Goal: Contribute content: Add original content to the website for others to see

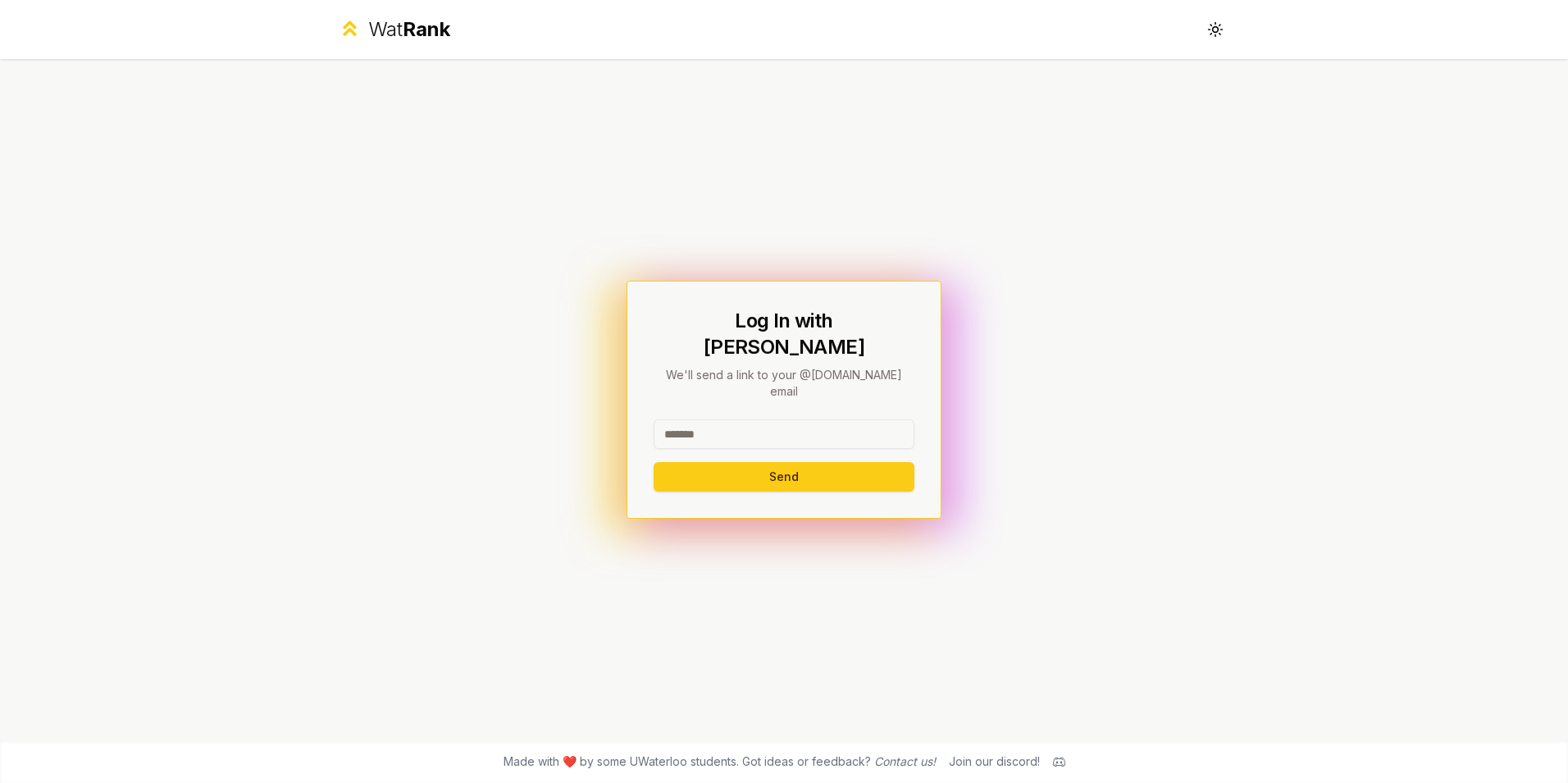
click at [816, 419] on input at bounding box center [784, 433] width 261 height 29
type input "*******"
click at [653, 462] on button "Send" at bounding box center [784, 476] width 261 height 29
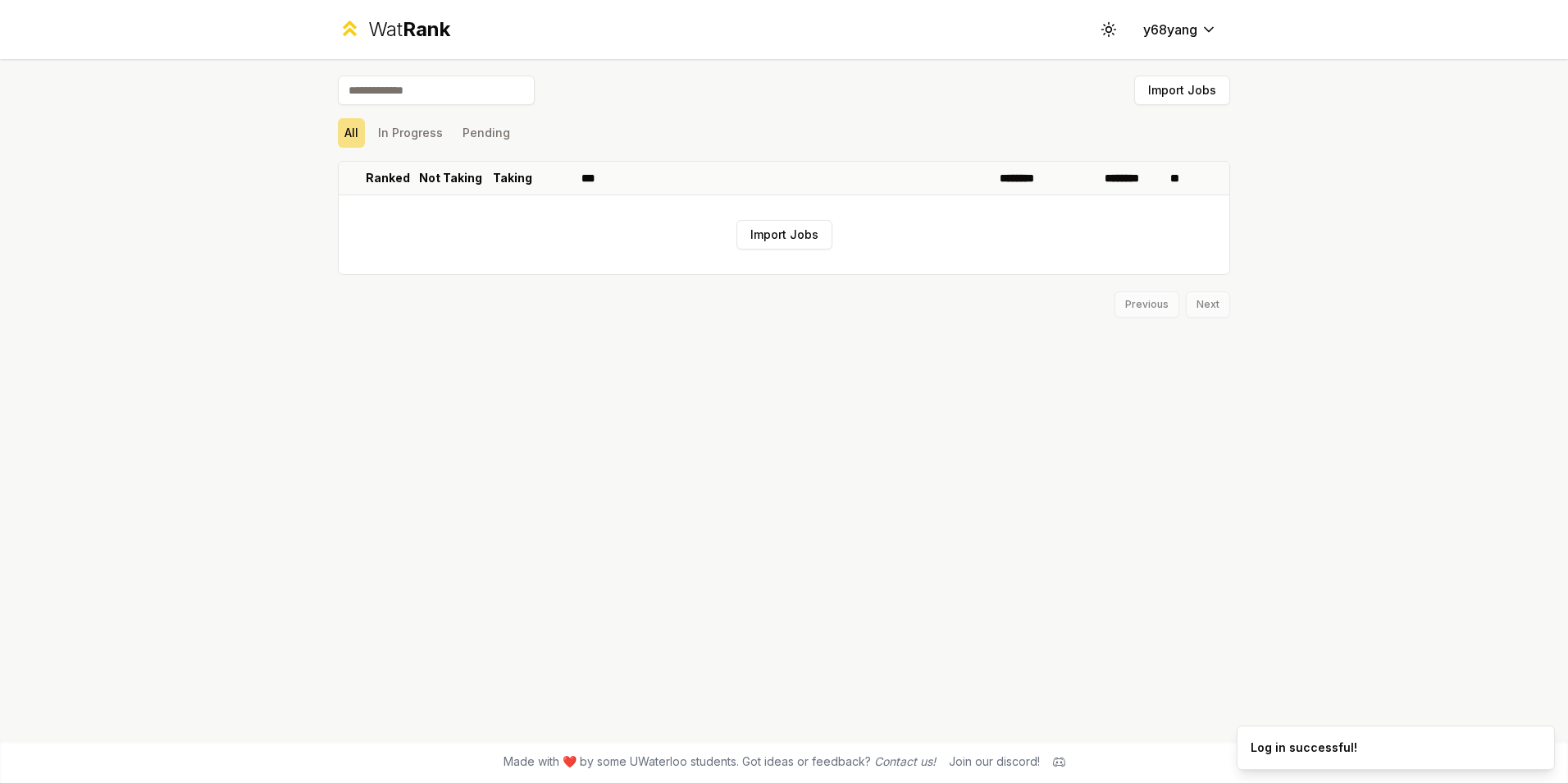
click at [1297, 366] on div "Wat Rank Toggle theme y68yang Import Jobs All In Progress Pending Ranked Not Ta…" at bounding box center [784, 392] width 1568 height 783
click at [802, 227] on button "Import Jobs" at bounding box center [784, 234] width 96 height 29
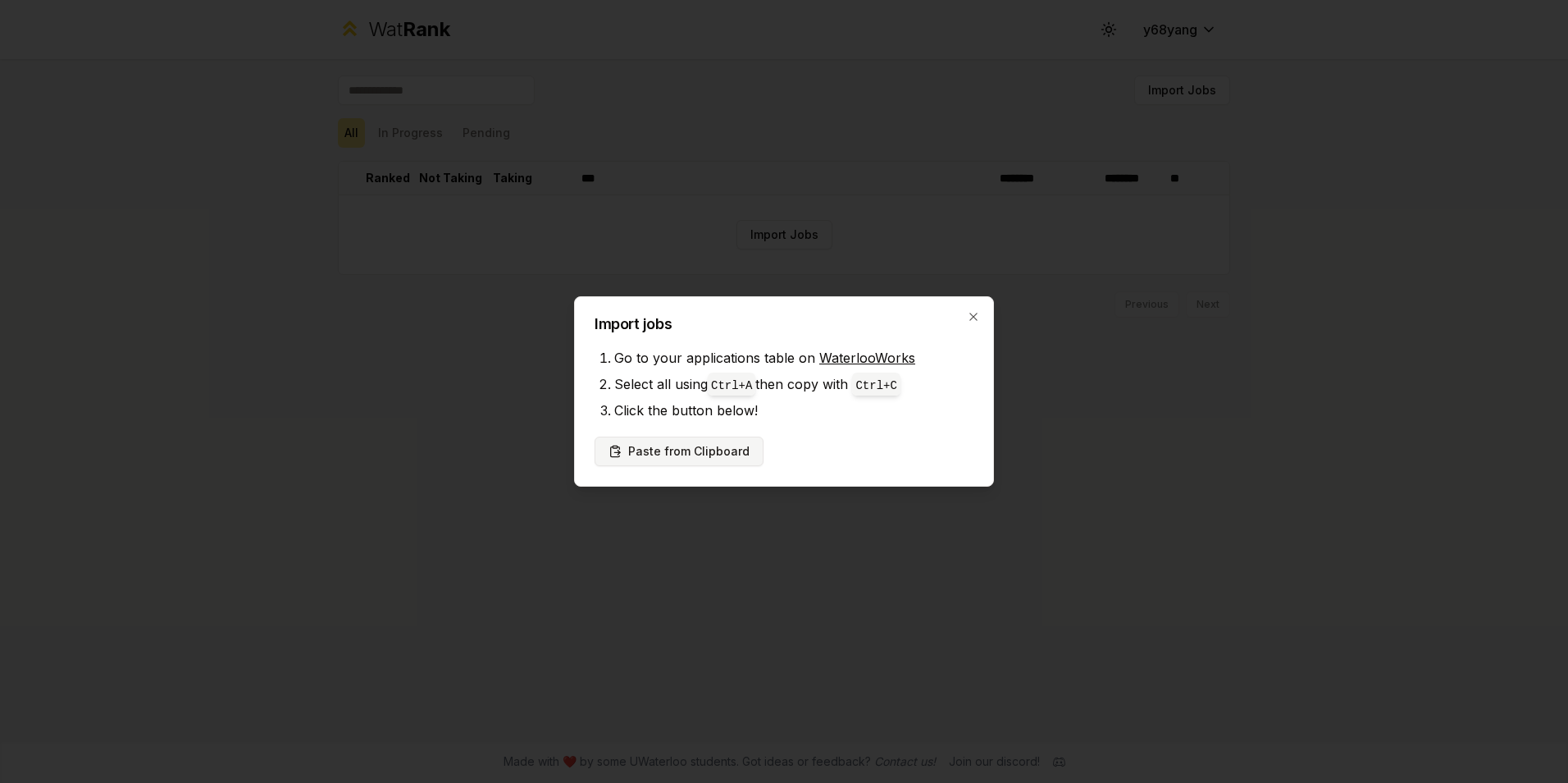
click at [734, 450] on button "Paste from Clipboard" at bounding box center [679, 451] width 169 height 29
click at [744, 451] on button "Paste from Clipboard" at bounding box center [679, 451] width 169 height 29
click at [707, 451] on button "Paste from Clipboard" at bounding box center [679, 451] width 169 height 29
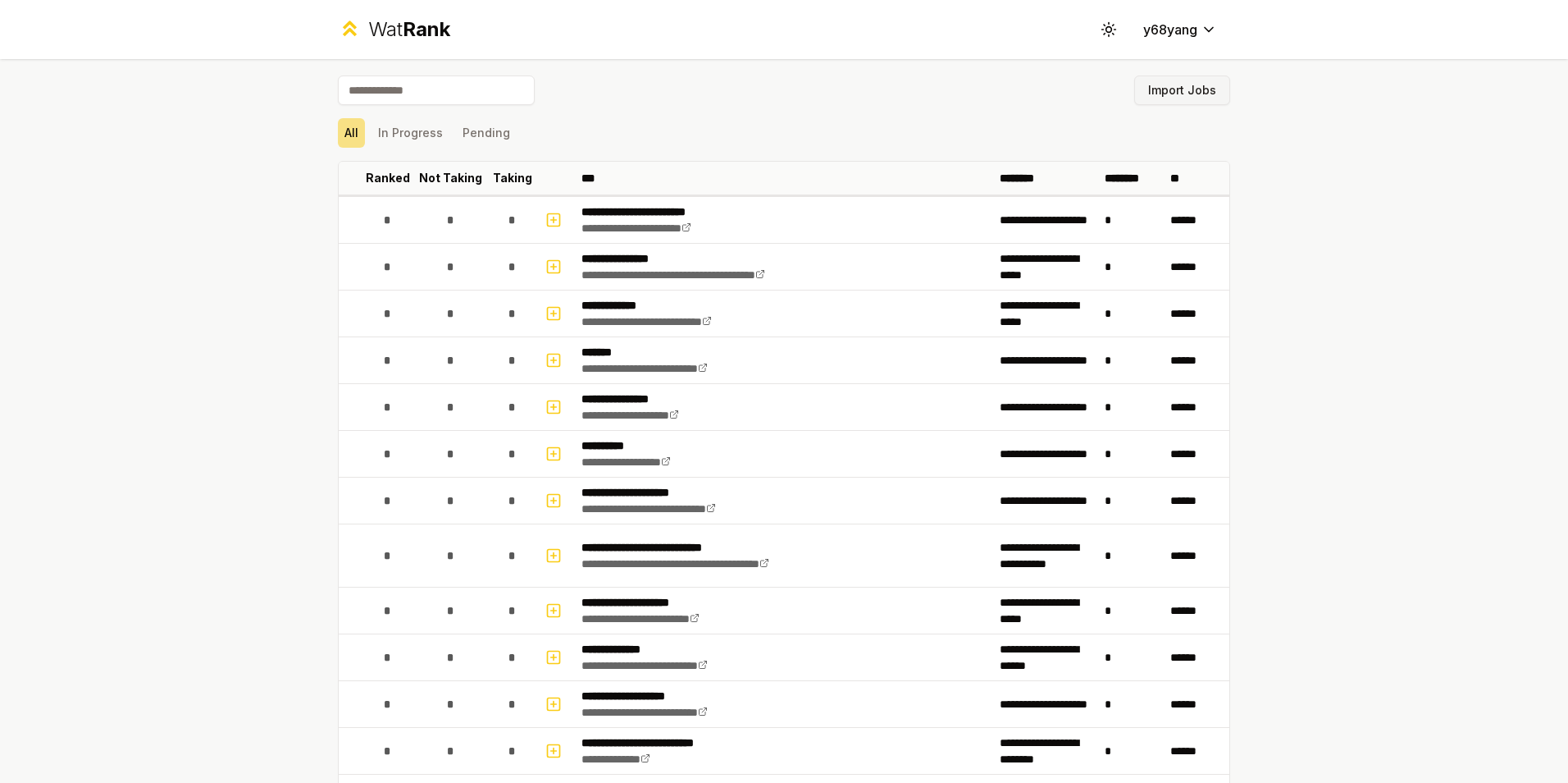
click at [1158, 85] on button "Import Jobs" at bounding box center [1182, 90] width 96 height 29
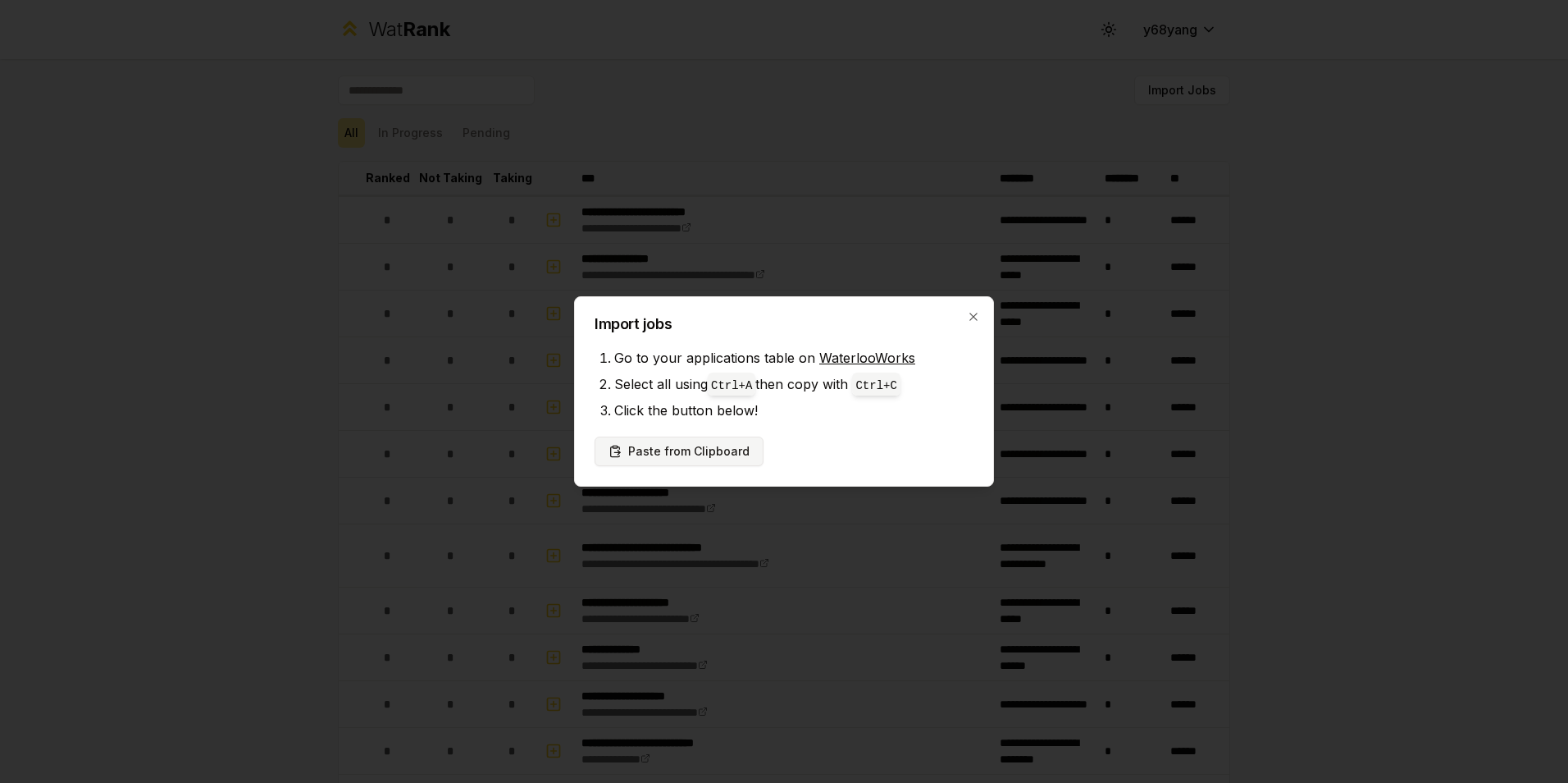
click at [677, 449] on button "Paste from Clipboard" at bounding box center [679, 451] width 169 height 29
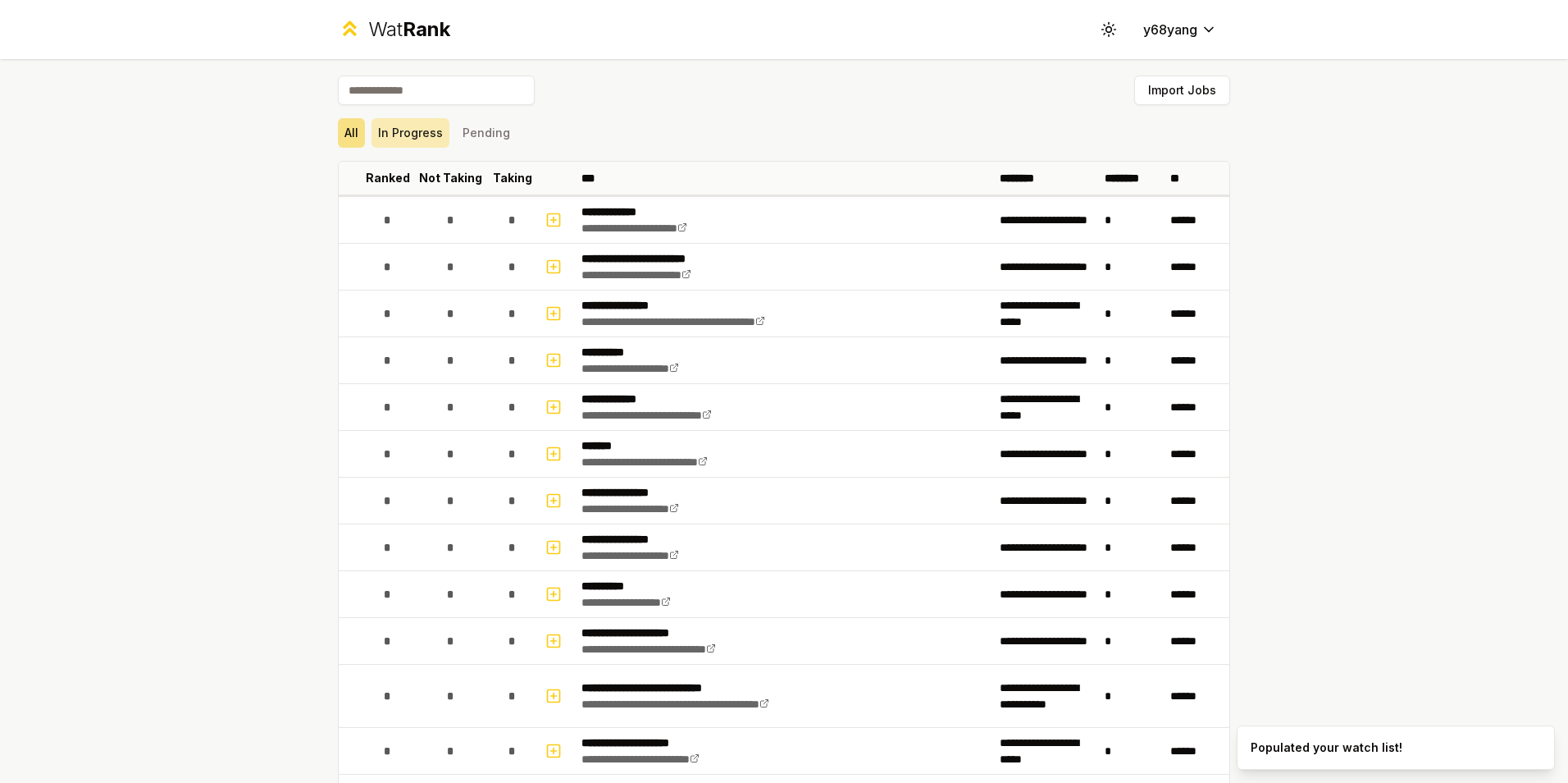
click at [391, 145] on button "In Progress" at bounding box center [410, 132] width 78 height 29
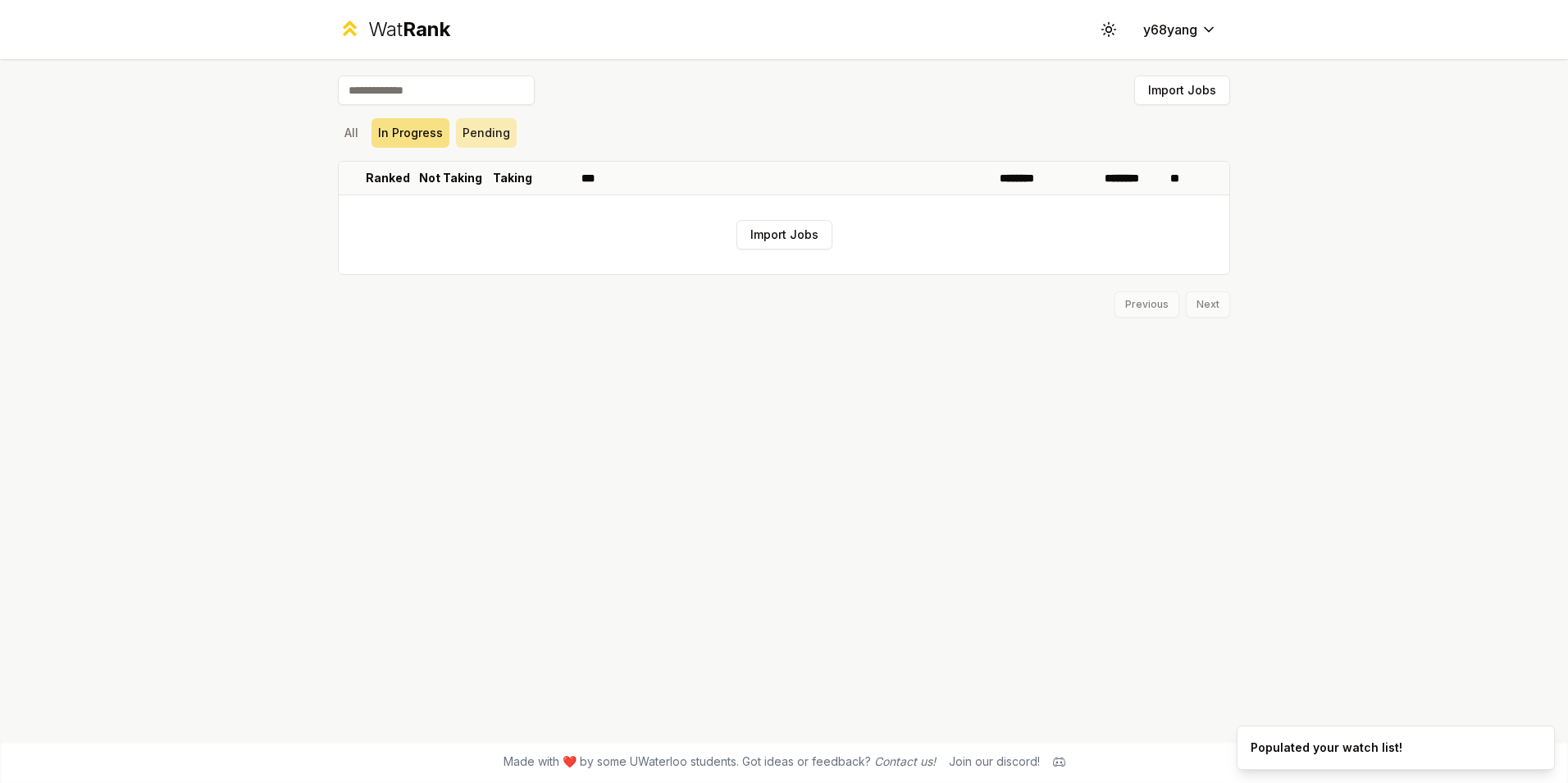
click at [488, 137] on button "Pending" at bounding box center [486, 132] width 61 height 29
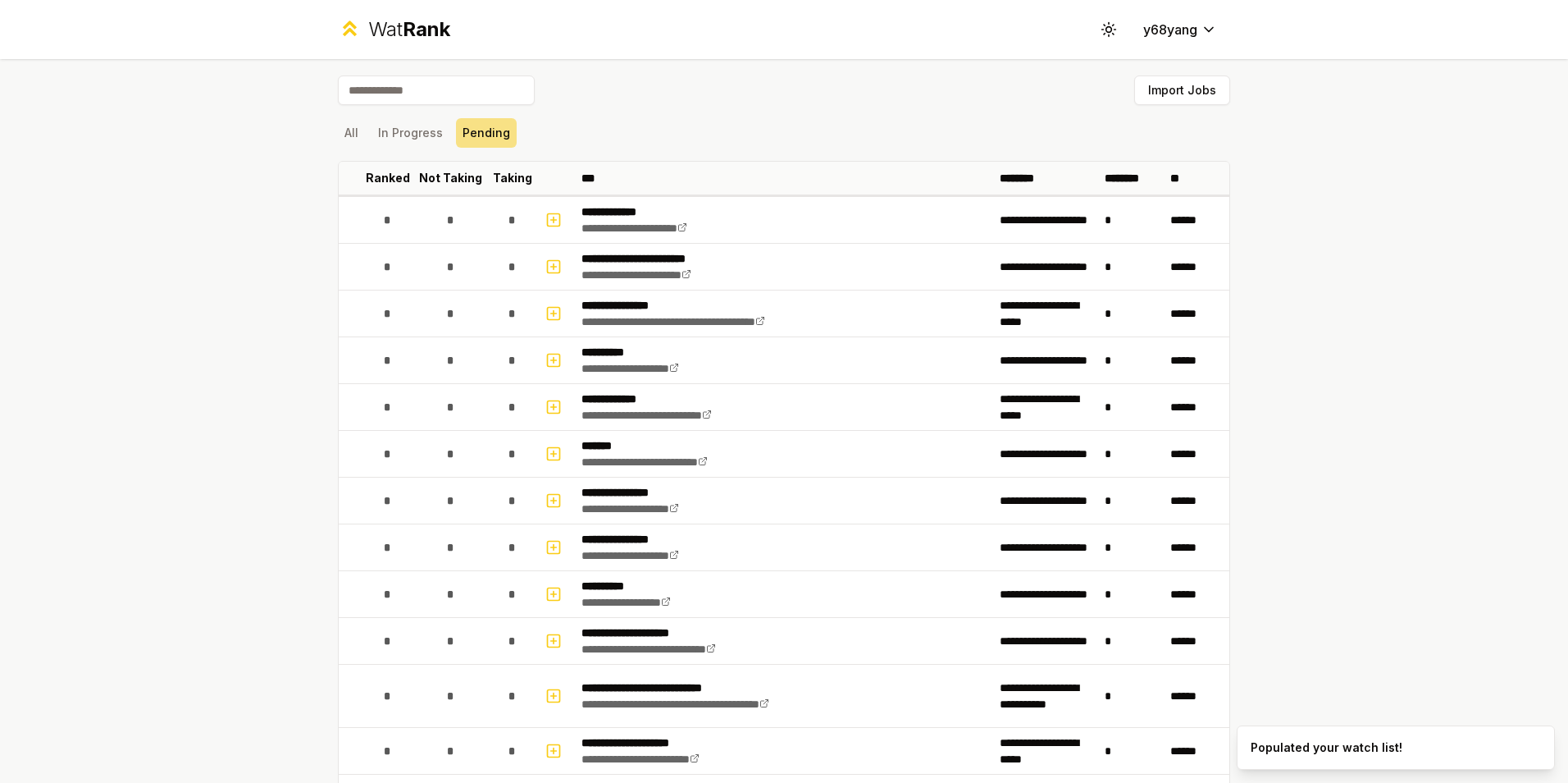
click at [359, 135] on div "All In Progress Pending" at bounding box center [784, 132] width 892 height 29
click at [338, 130] on button "All" at bounding box center [351, 132] width 27 height 29
click at [387, 184] on p "Ranked" at bounding box center [388, 178] width 44 height 17
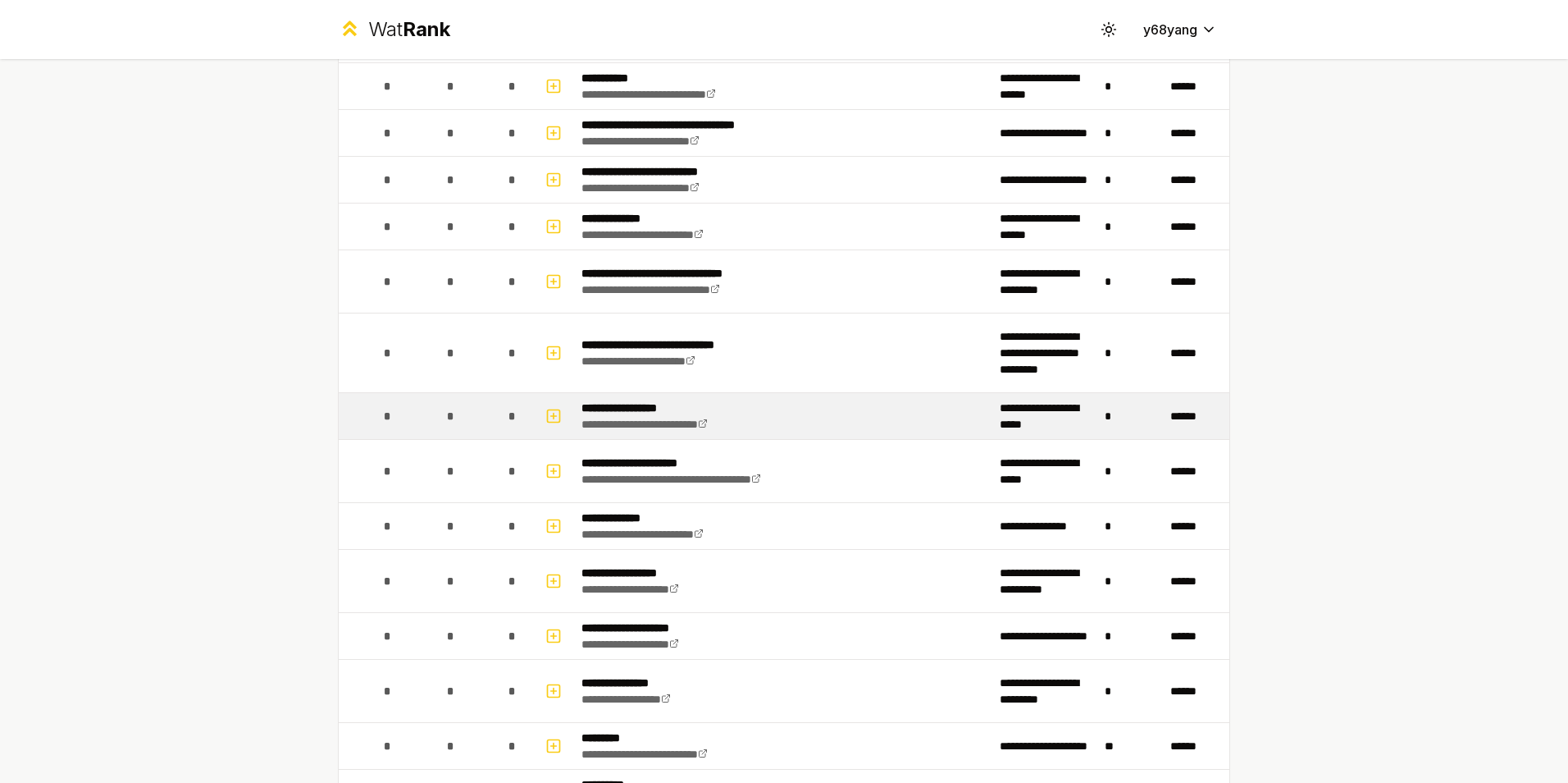
scroll to position [2208, 0]
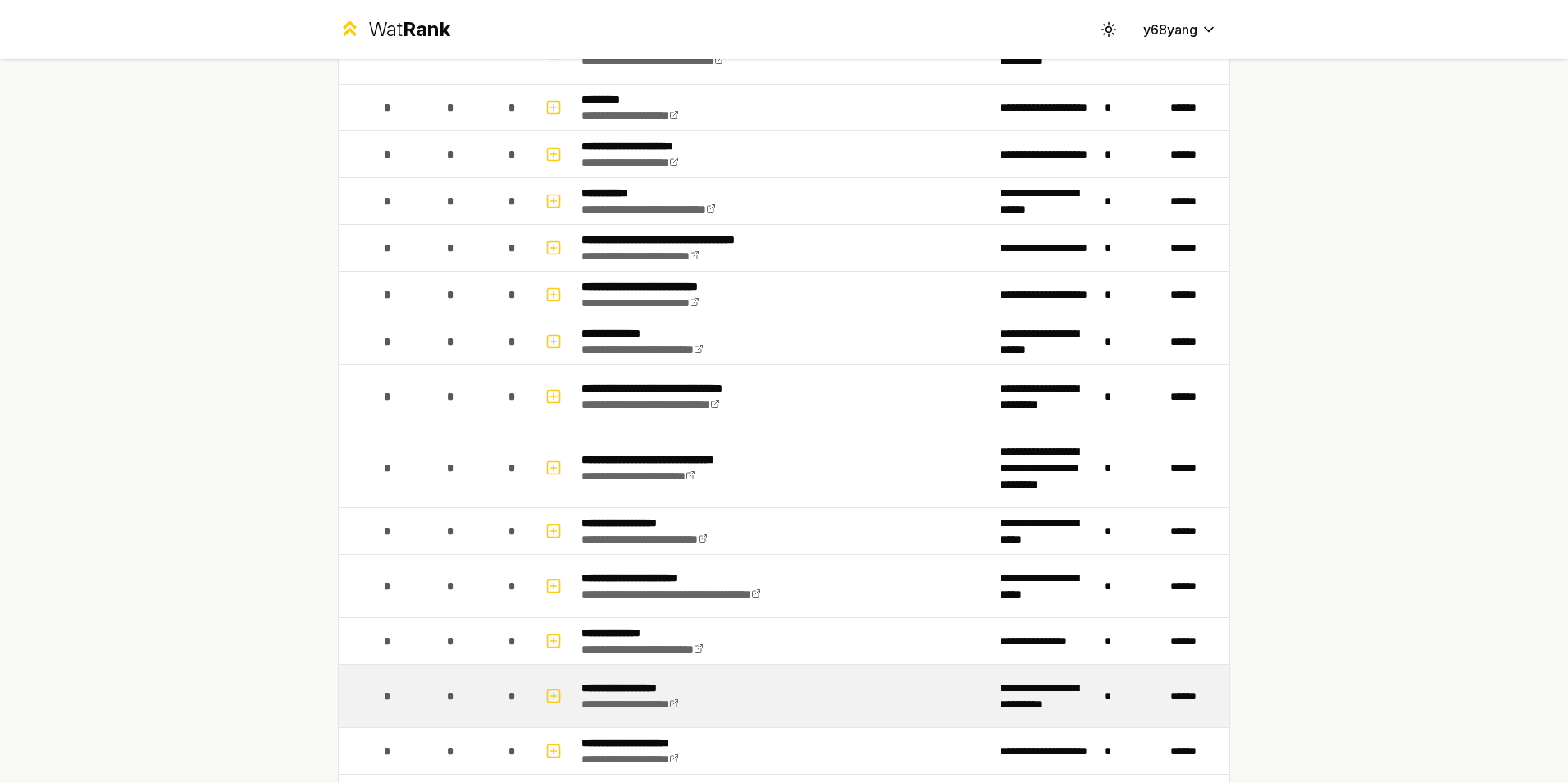
click at [630, 682] on p "**********" at bounding box center [649, 687] width 135 height 17
click at [546, 693] on icon "button" at bounding box center [554, 696] width 17 height 19
select select
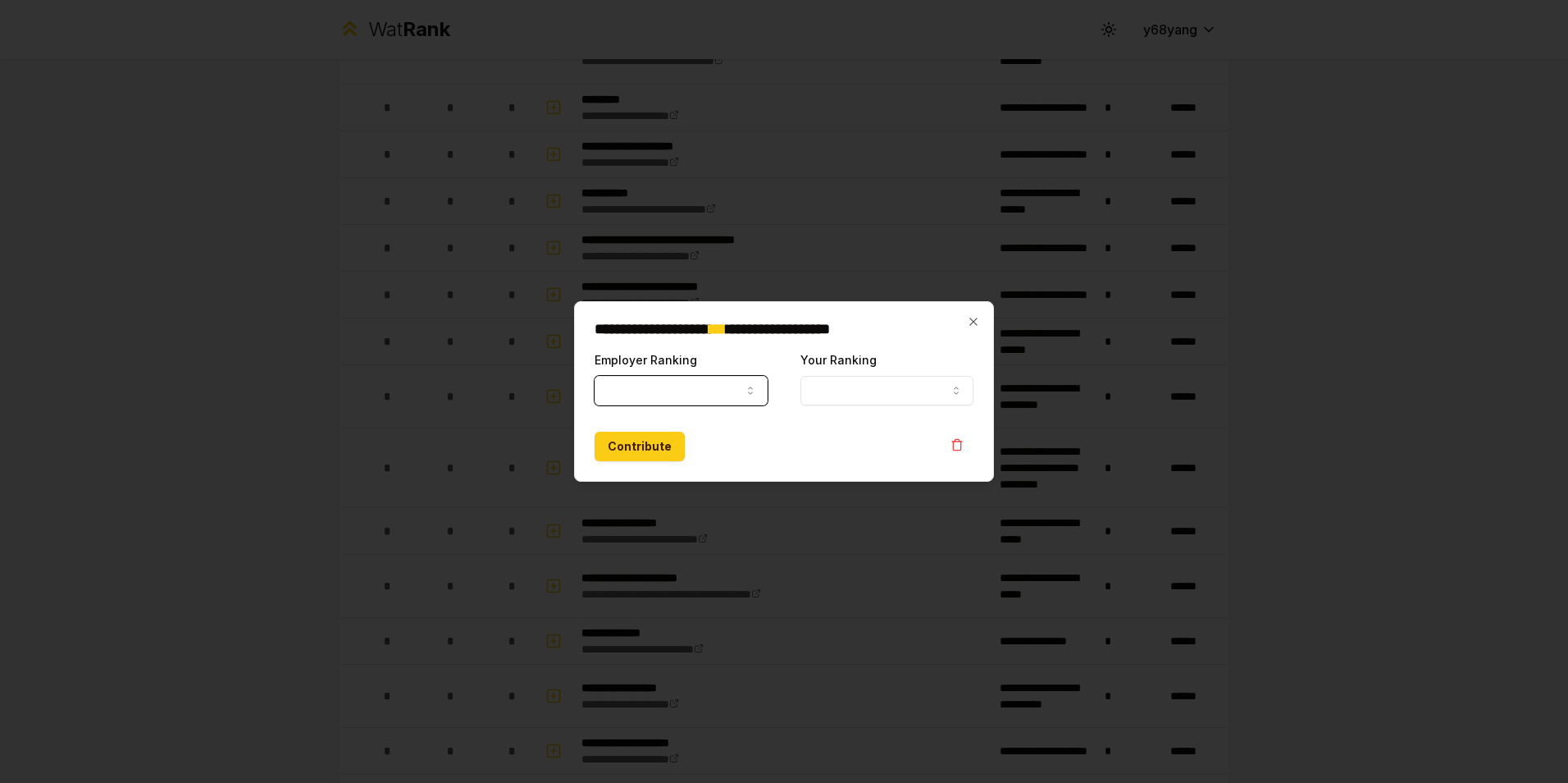
click at [717, 394] on button "Employer Ranking" at bounding box center [680, 390] width 173 height 29
click at [821, 419] on form "**********" at bounding box center [784, 405] width 379 height 112
click at [867, 394] on button "Your Ranking" at bounding box center [887, 390] width 173 height 29
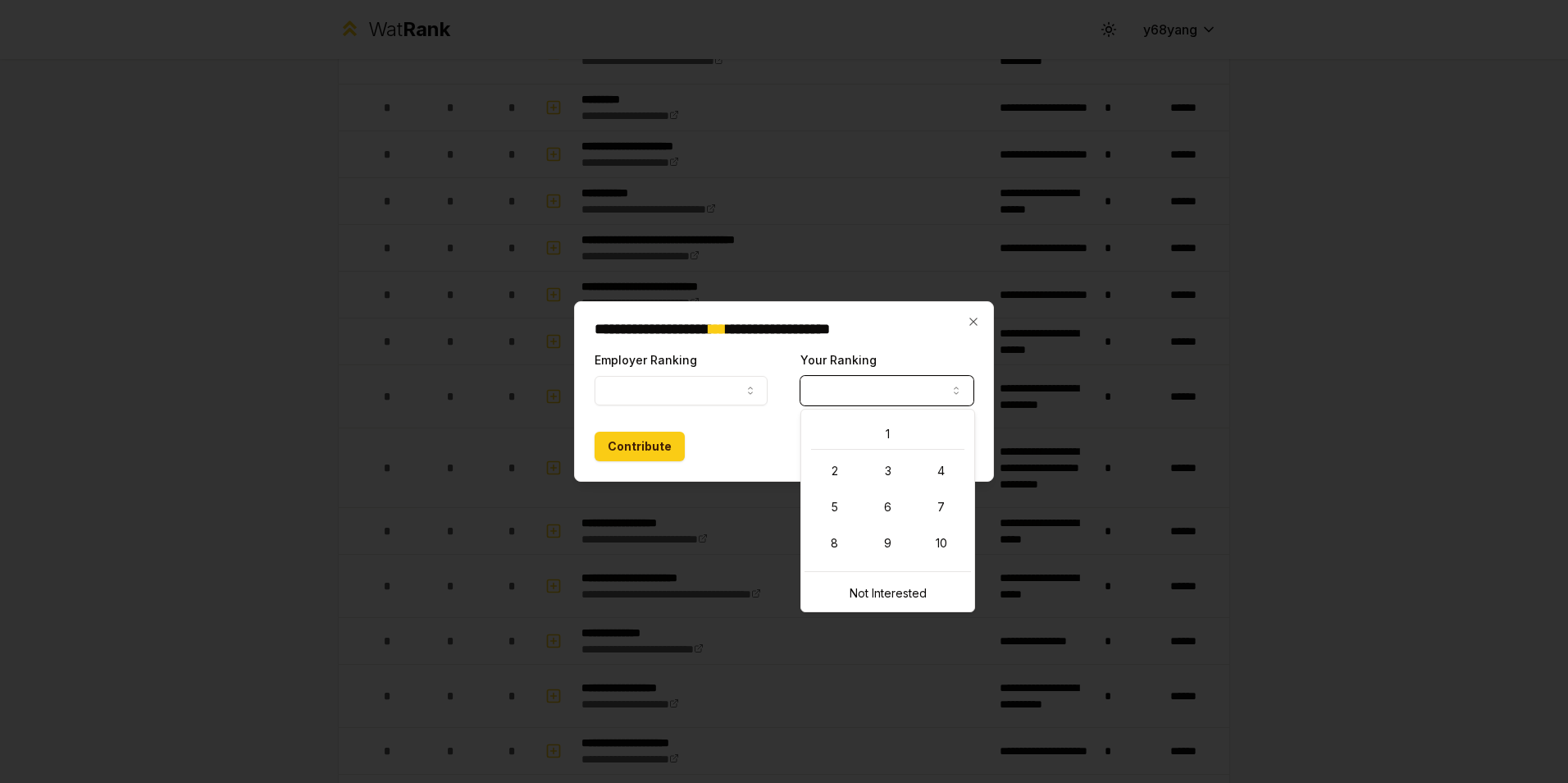
click at [752, 440] on div "Contribute" at bounding box center [784, 445] width 379 height 29
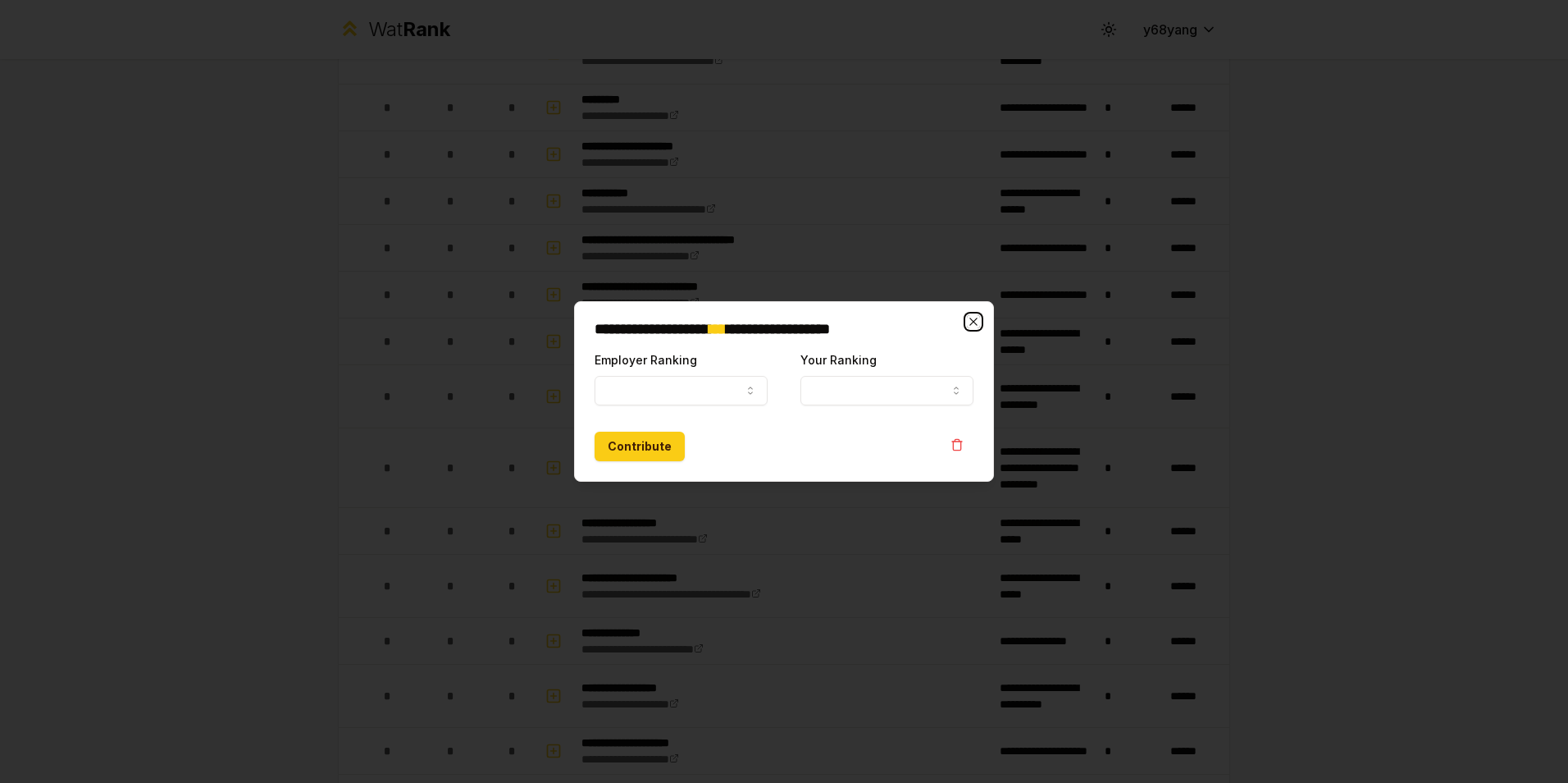
click at [969, 322] on icon "button" at bounding box center [973, 321] width 13 height 13
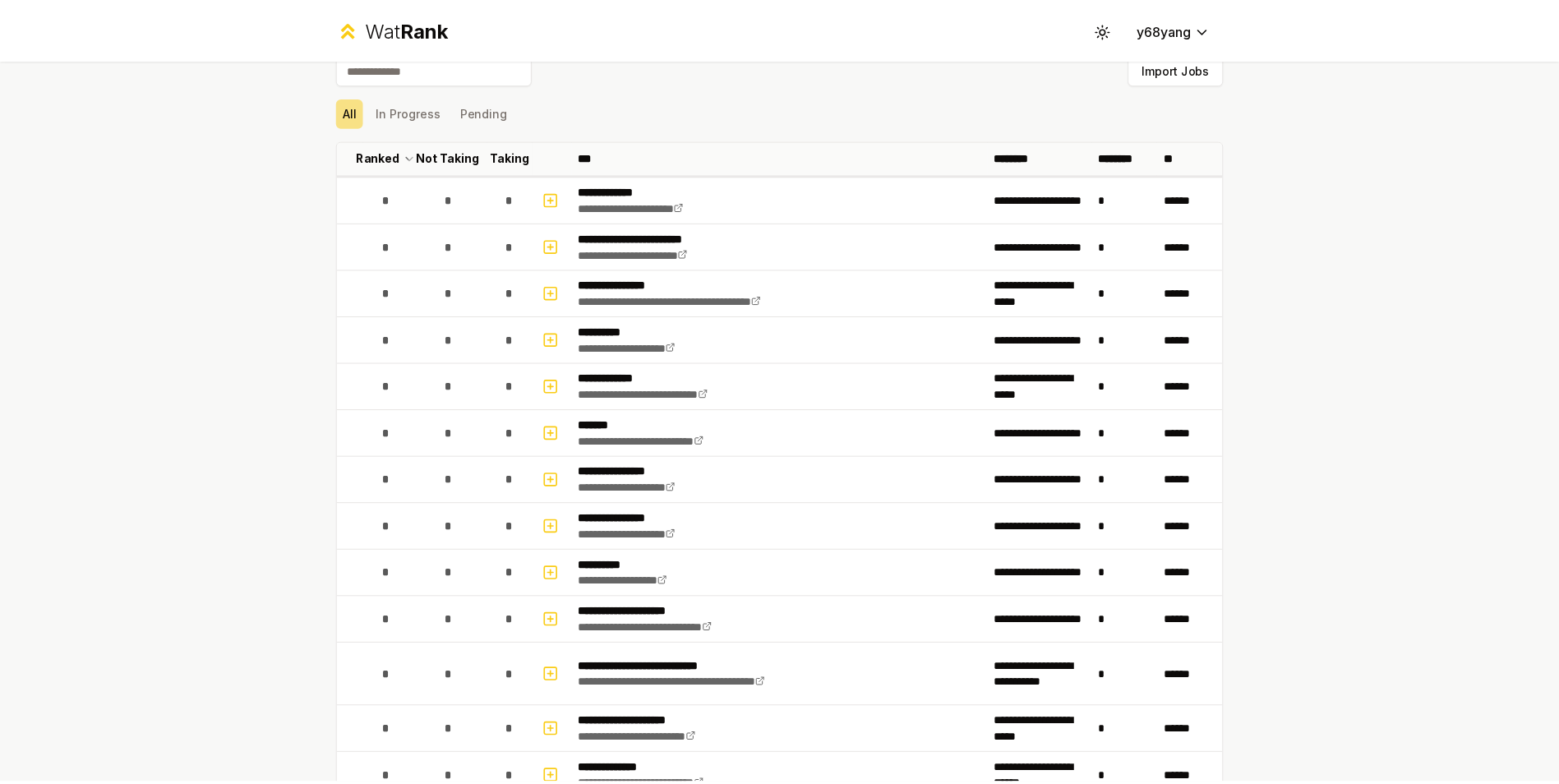
scroll to position [0, 0]
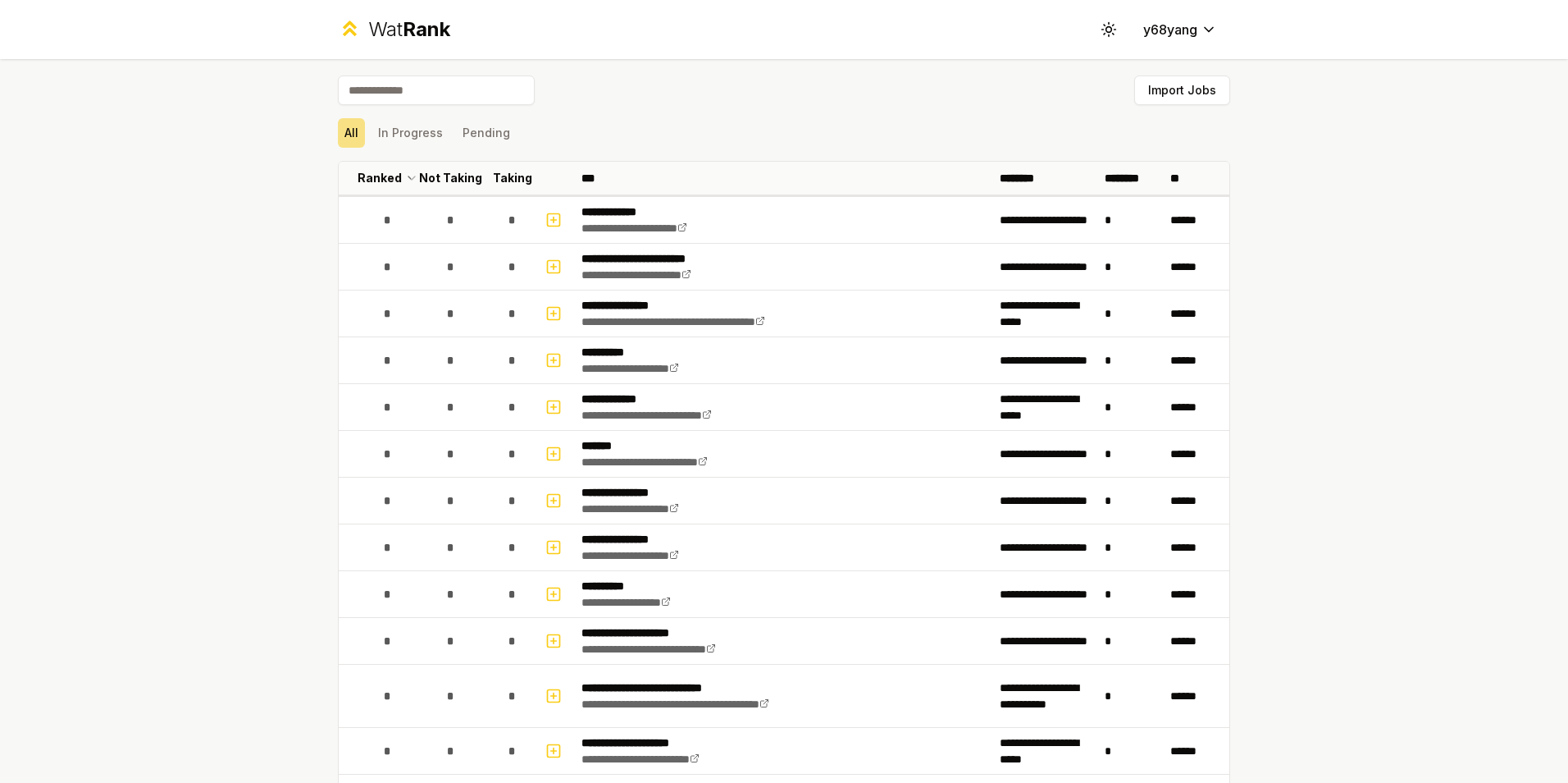
click at [409, 26] on span "Rank" at bounding box center [427, 29] width 48 height 24
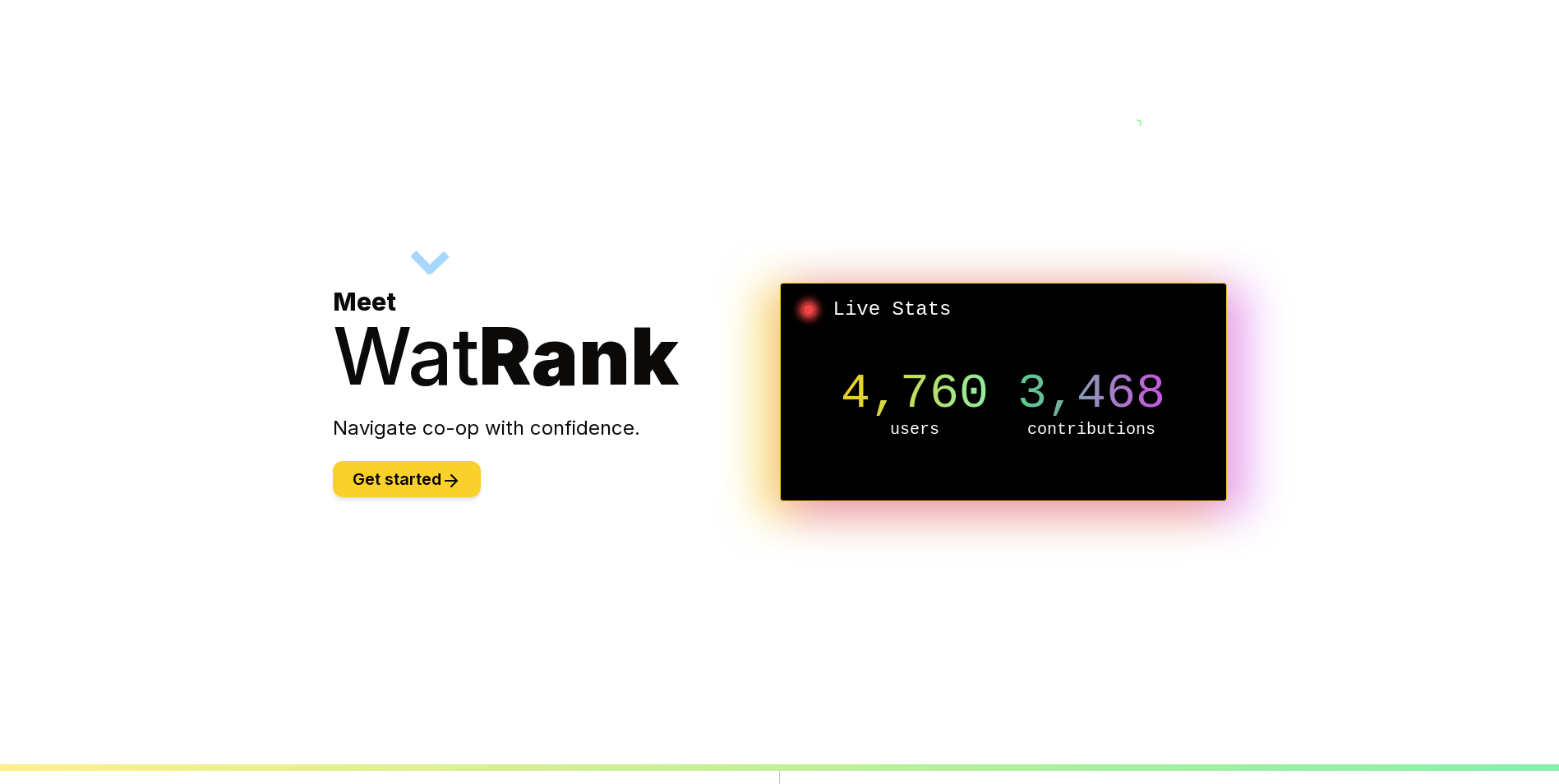
click at [450, 481] on icon at bounding box center [451, 480] width 19 height 19
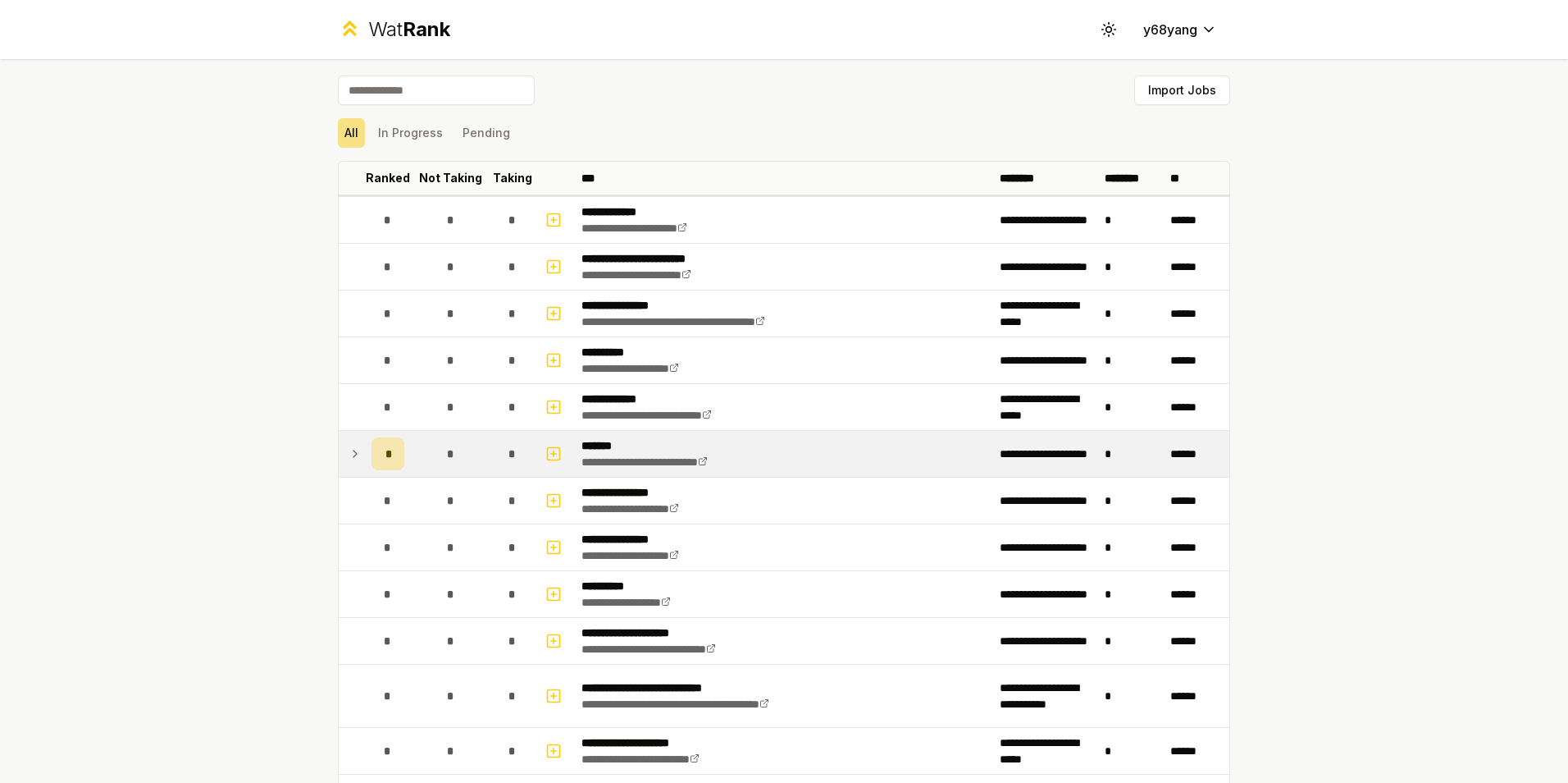
click at [351, 454] on icon at bounding box center [354, 453] width 13 height 19
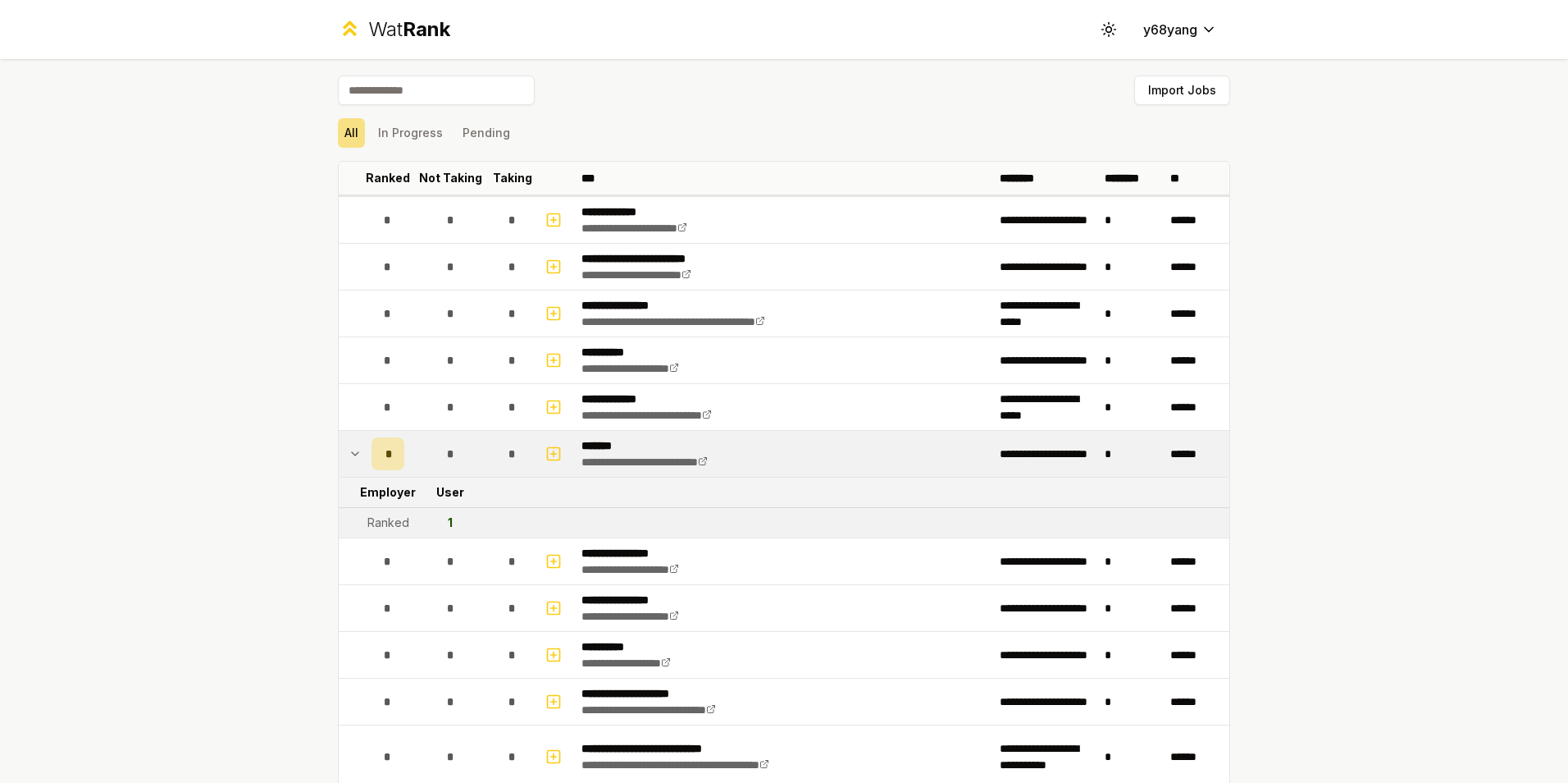
click at [353, 456] on icon at bounding box center [354, 453] width 13 height 19
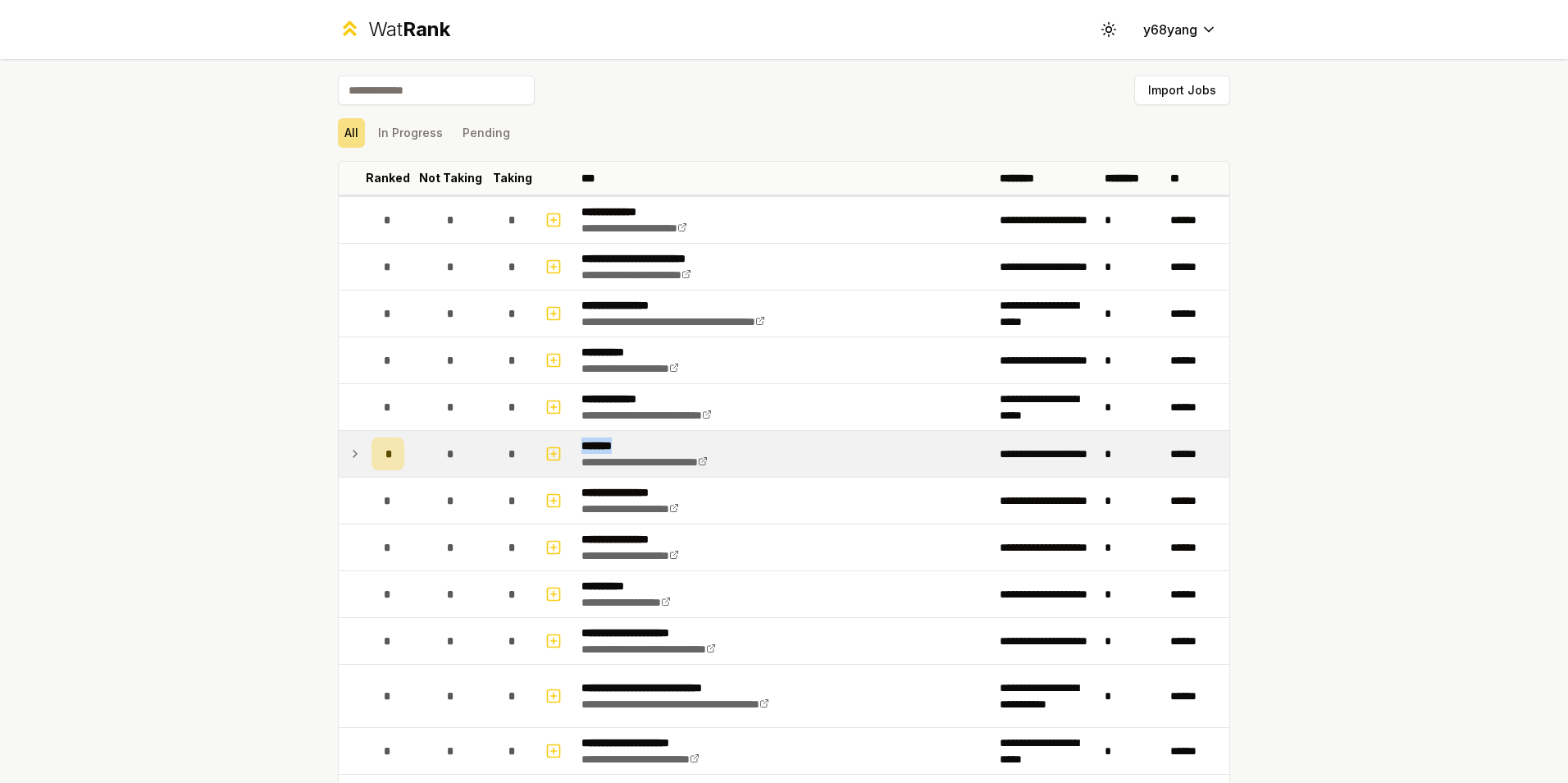
drag, startPoint x: 579, startPoint y: 447, endPoint x: 664, endPoint y: 447, distance: 85.0
click at [664, 447] on p "*******" at bounding box center [664, 445] width 165 height 17
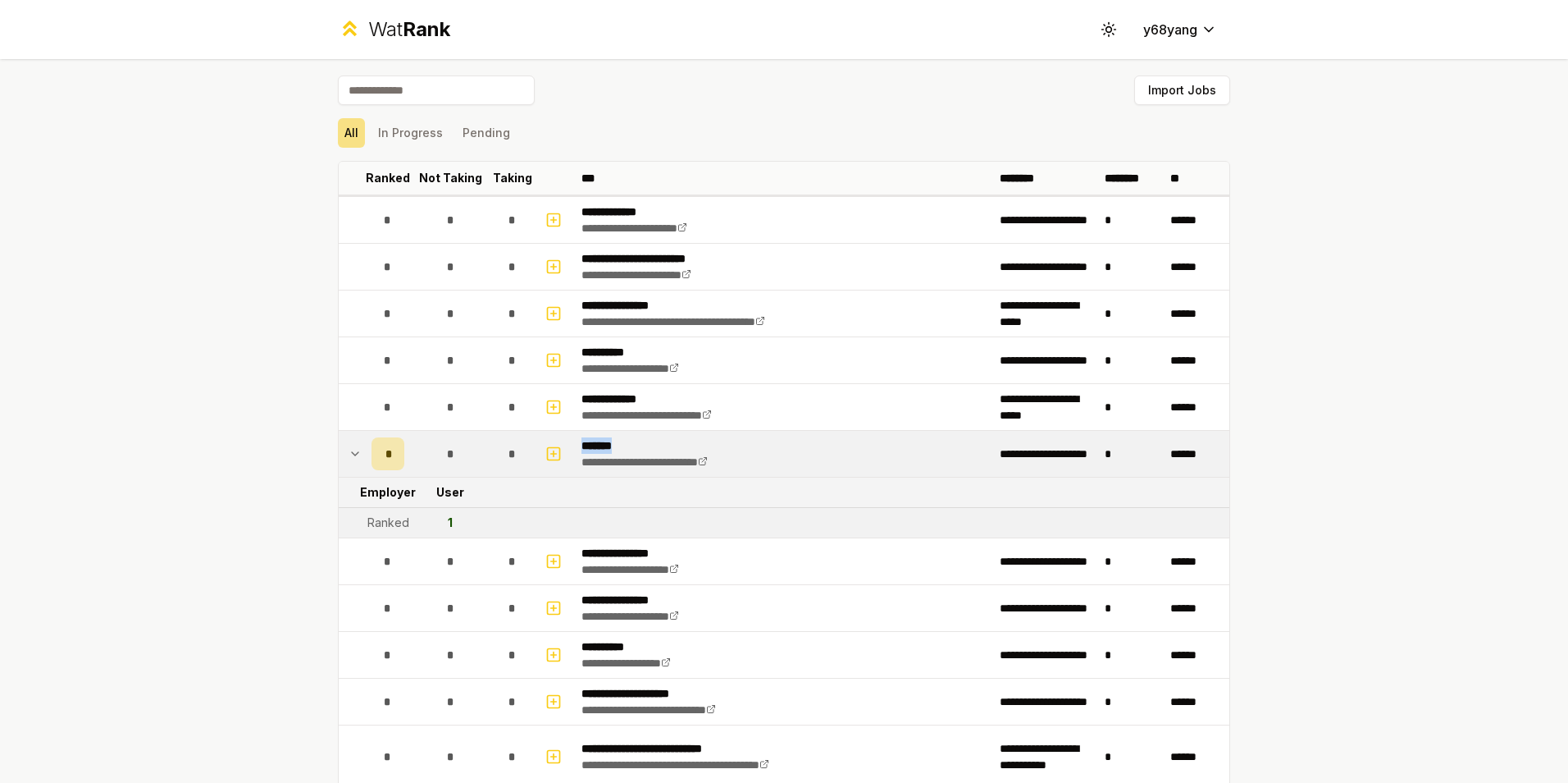
click at [672, 445] on p "*******" at bounding box center [664, 445] width 165 height 17
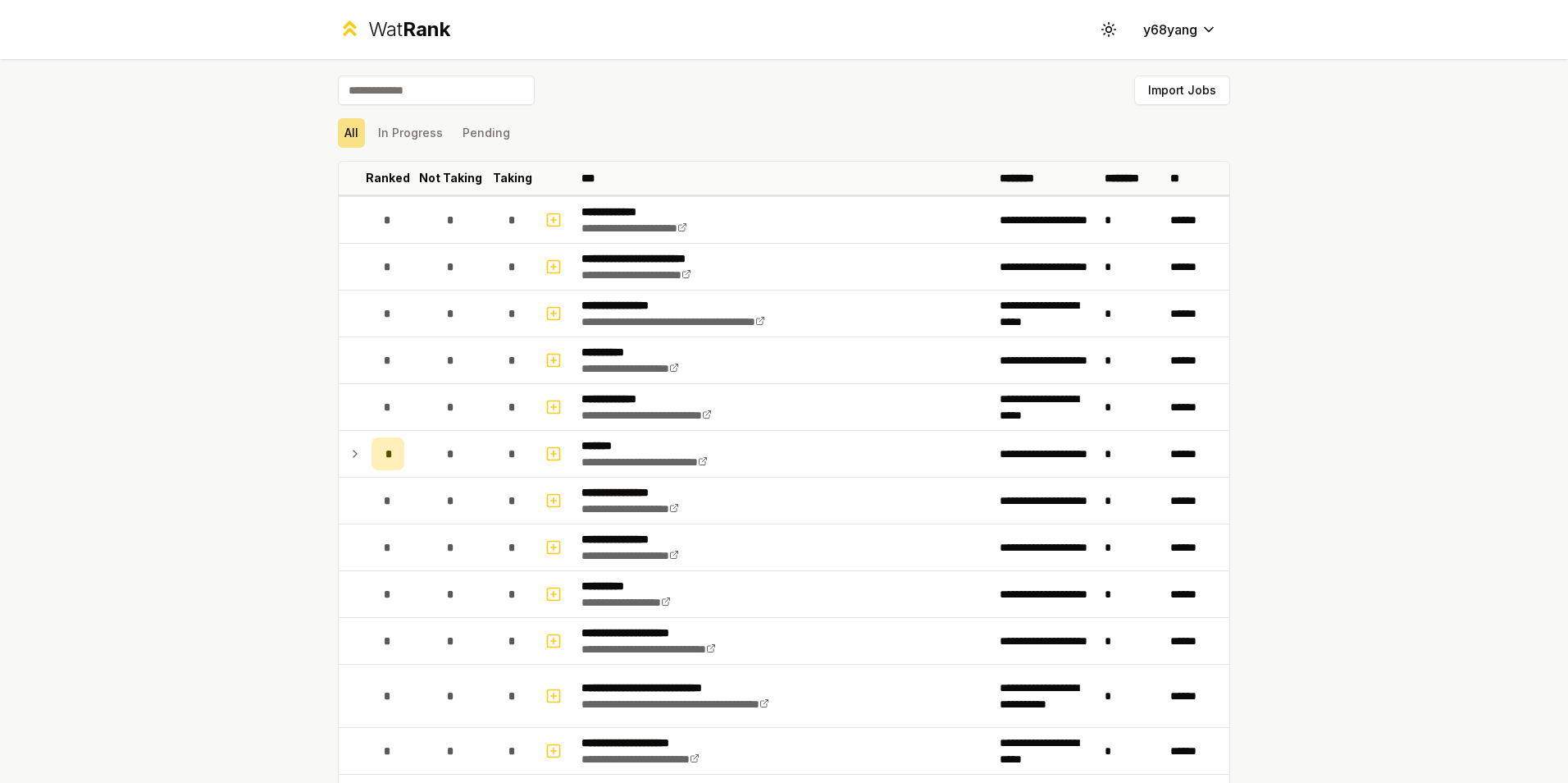
click at [1529, 433] on div "**********" at bounding box center [784, 392] width 1568 height 783
drag, startPoint x: 637, startPoint y: 4, endPoint x: 43, endPoint y: 357, distance: 691.0
click at [43, 357] on div "**********" at bounding box center [784, 392] width 1568 height 783
click at [398, 150] on div "All In Progress Pending" at bounding box center [784, 133] width 892 height 42
click at [397, 145] on button "In Progress" at bounding box center [410, 132] width 78 height 29
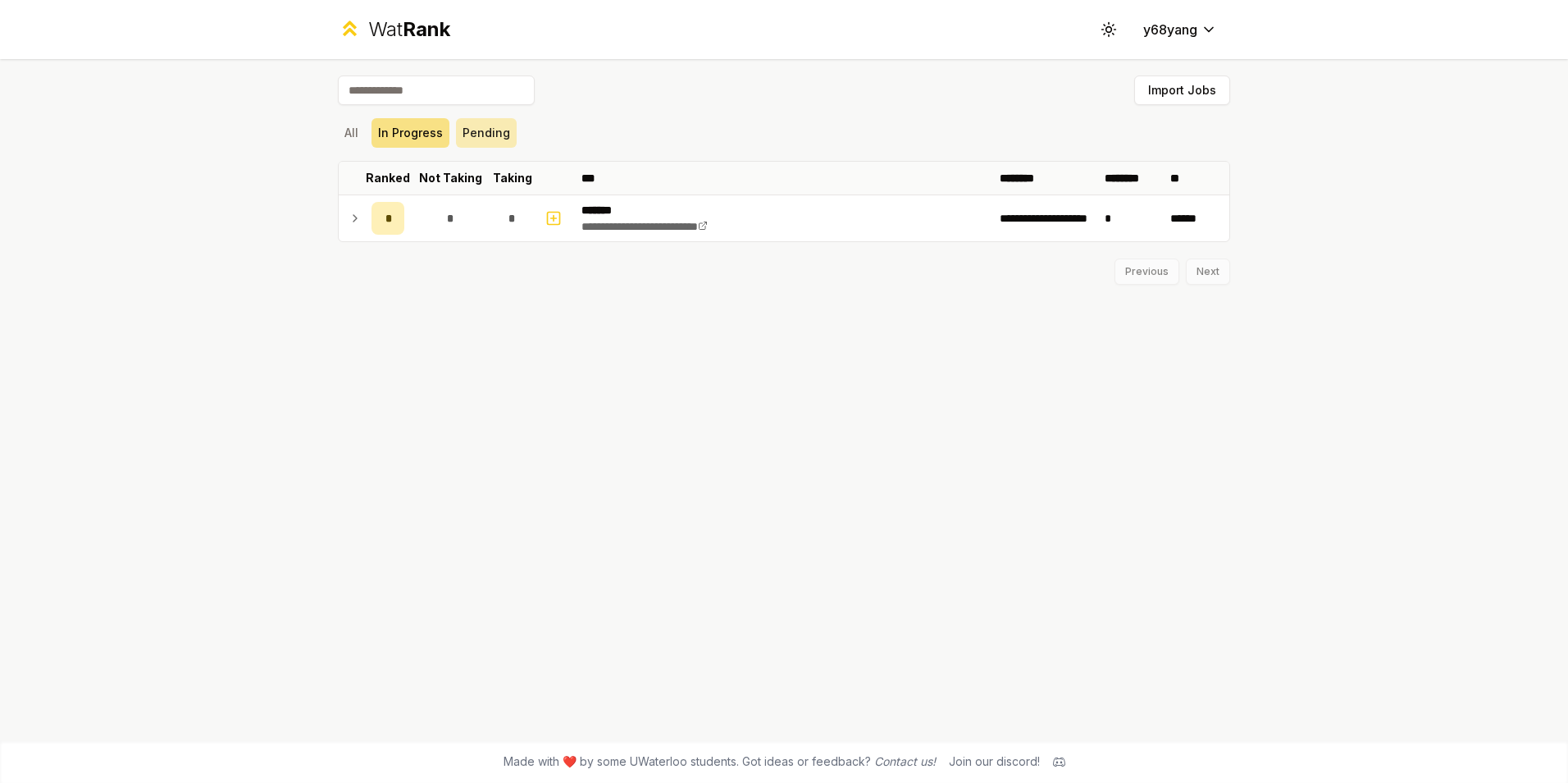
click at [464, 130] on button "Pending" at bounding box center [486, 132] width 61 height 29
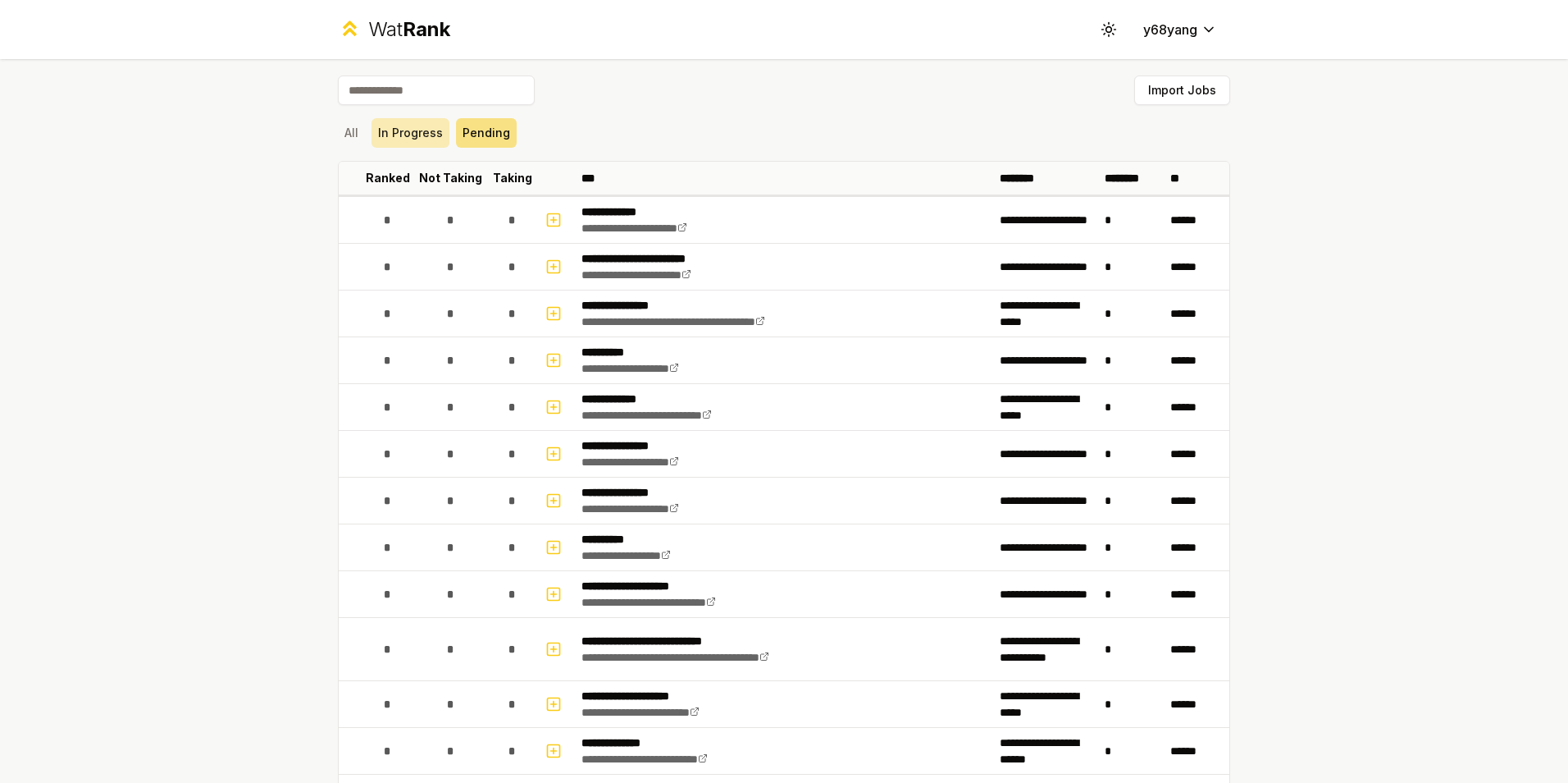
click at [416, 127] on button "In Progress" at bounding box center [410, 132] width 78 height 29
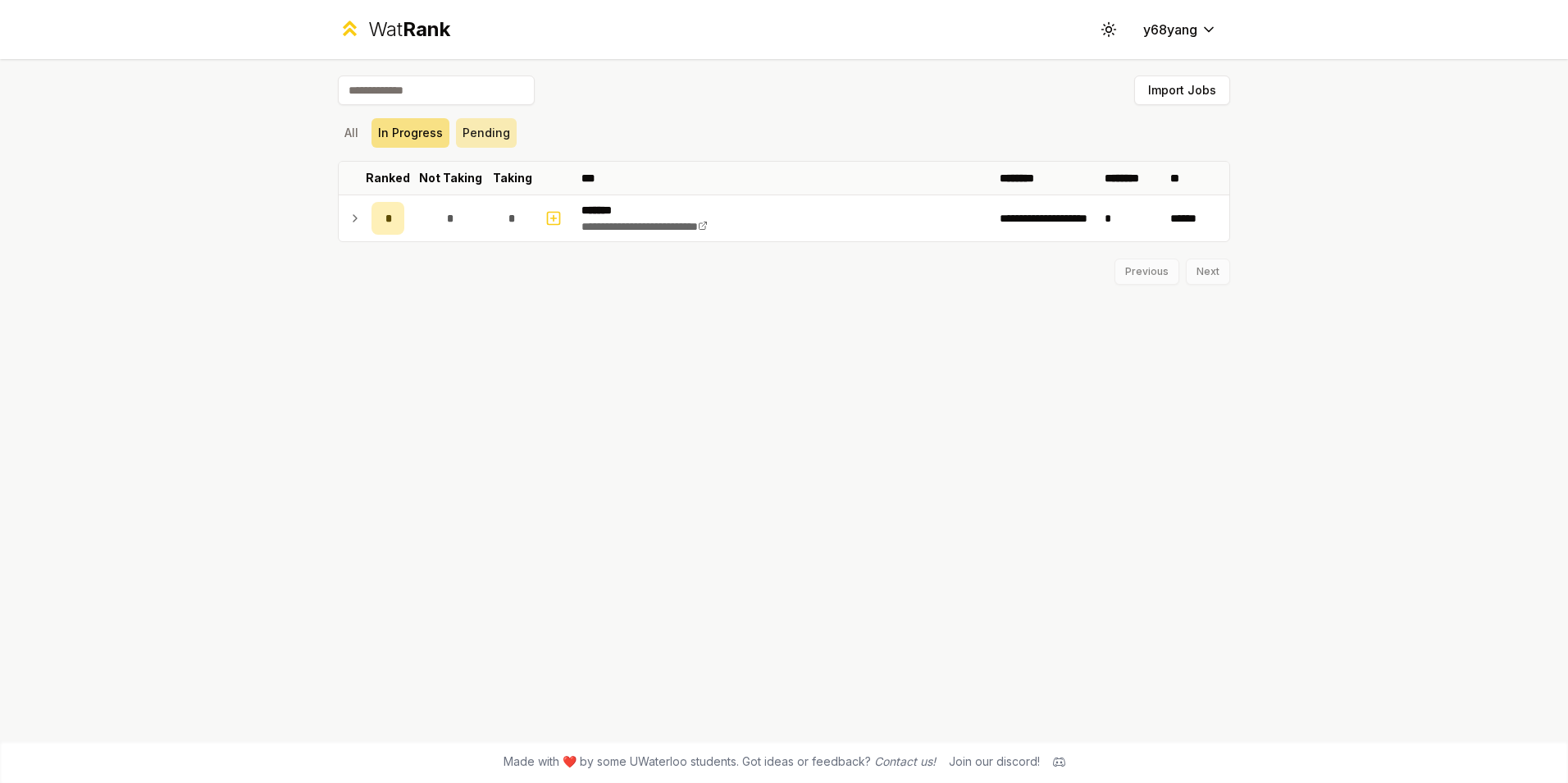
click at [492, 136] on button "Pending" at bounding box center [486, 132] width 61 height 29
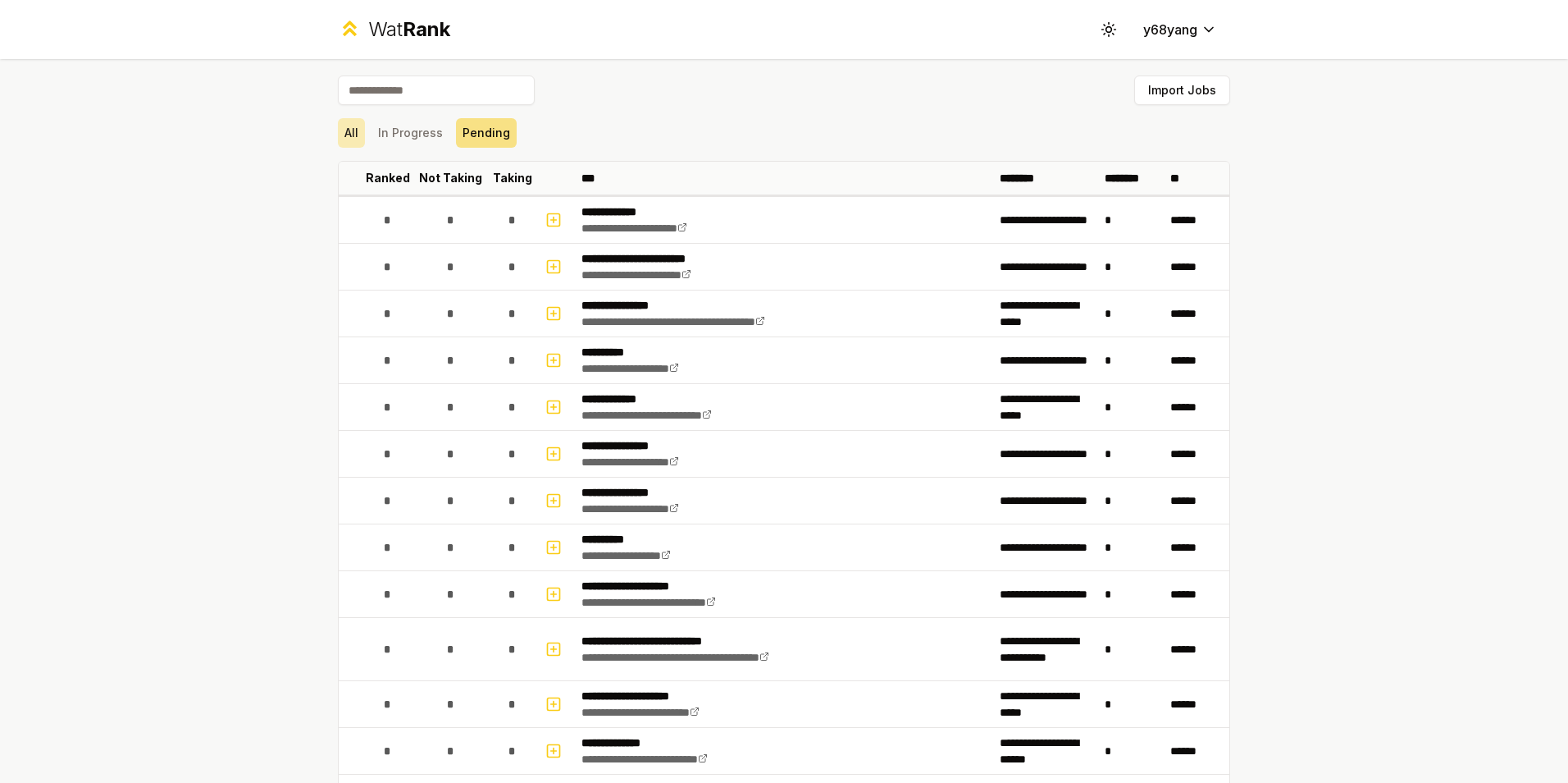
click at [352, 139] on button "All" at bounding box center [351, 132] width 27 height 29
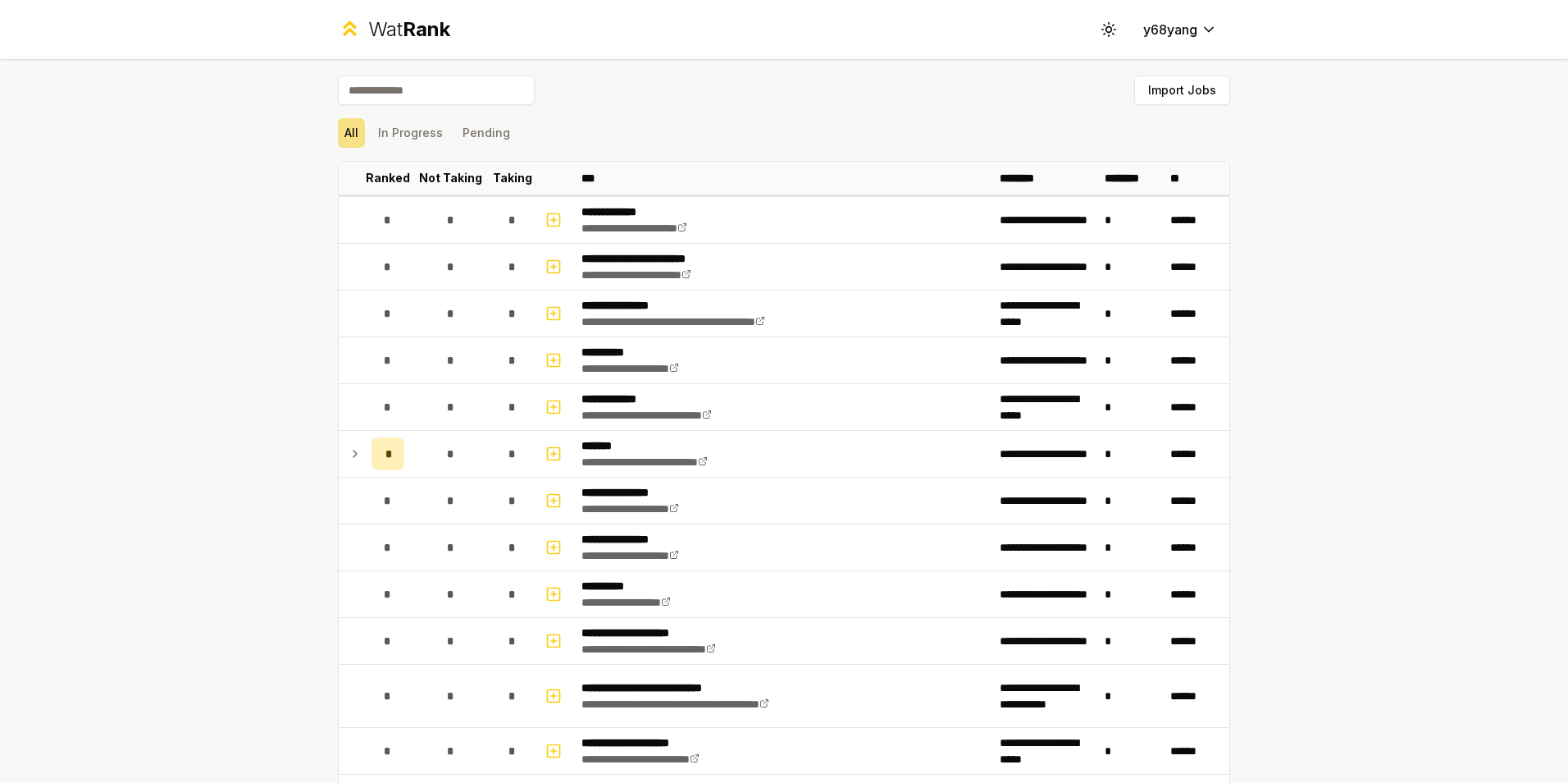
click at [394, 16] on div "Wat Rank Toggle theme y68yang" at bounding box center [784, 29] width 945 height 59
click at [389, 30] on div "Wat Rank" at bounding box center [409, 30] width 82 height 26
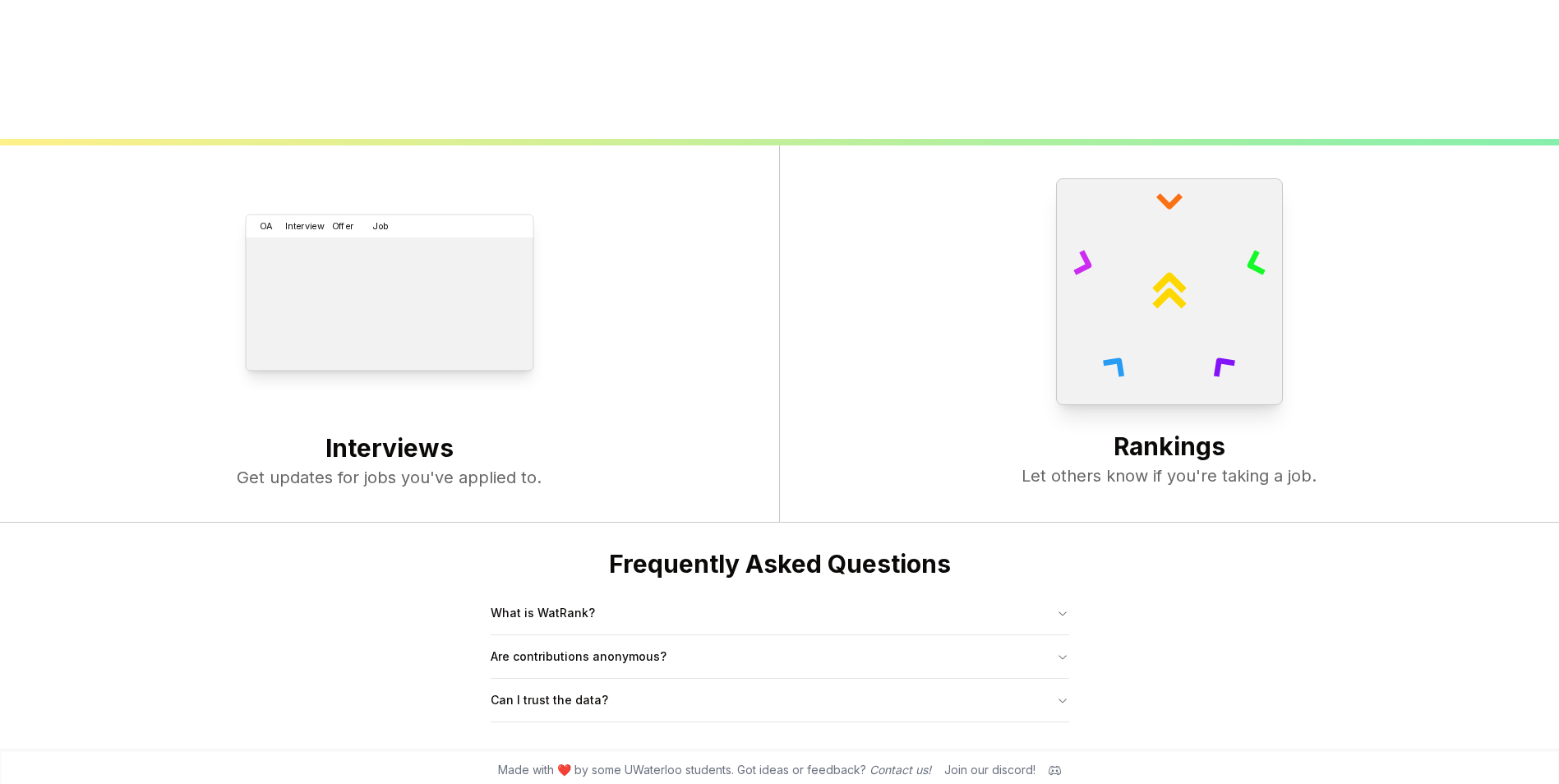
scroll to position [632, 0]
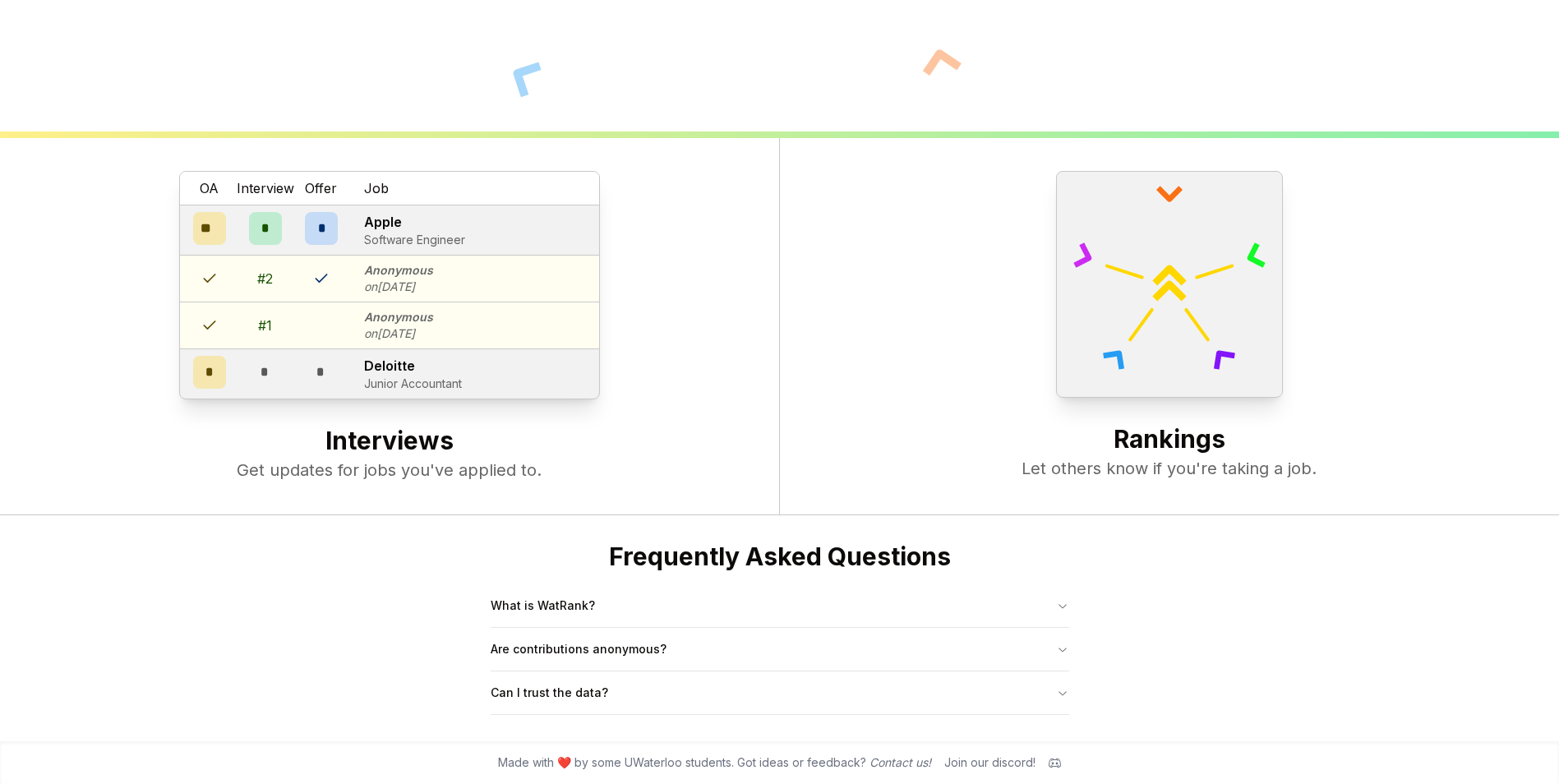
click at [375, 336] on p "on Oct 07" at bounding box center [398, 333] width 69 height 17
click at [590, 613] on button "What is WatRank?" at bounding box center [779, 605] width 579 height 42
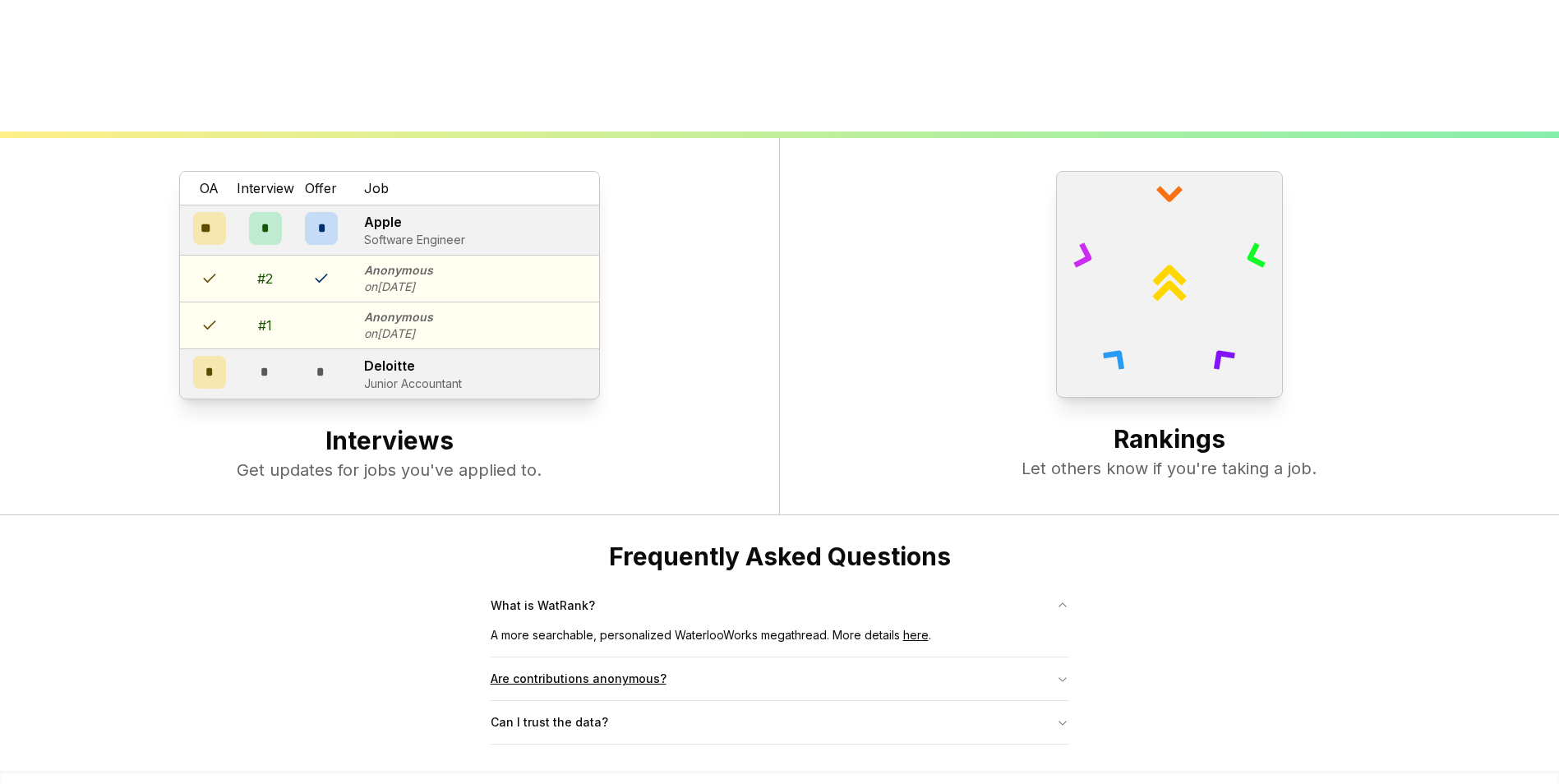
click at [628, 699] on button "Are contributions anonymous?" at bounding box center [779, 678] width 579 height 42
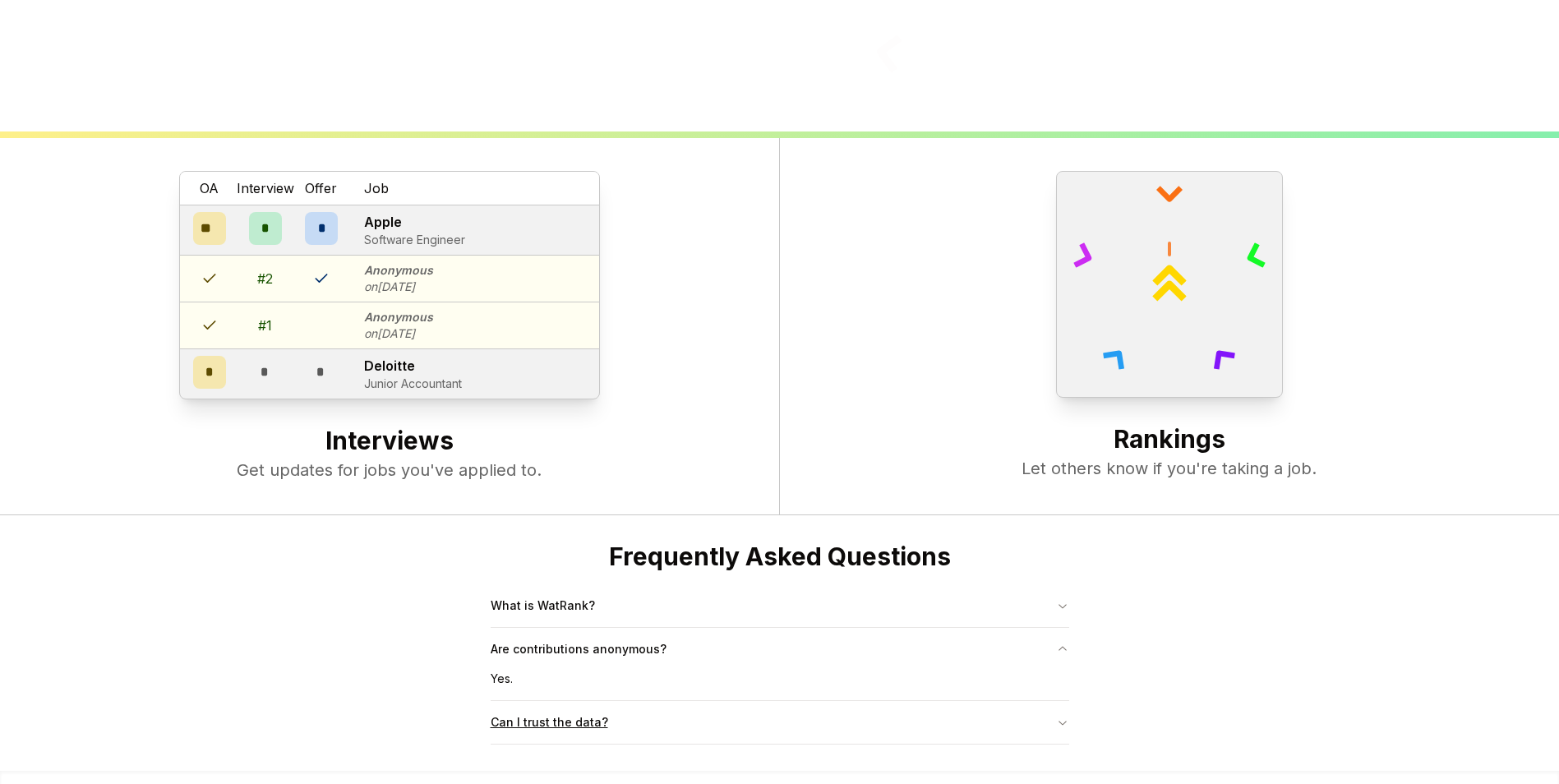
click at [616, 727] on button "Can I trust the data?" at bounding box center [779, 722] width 579 height 42
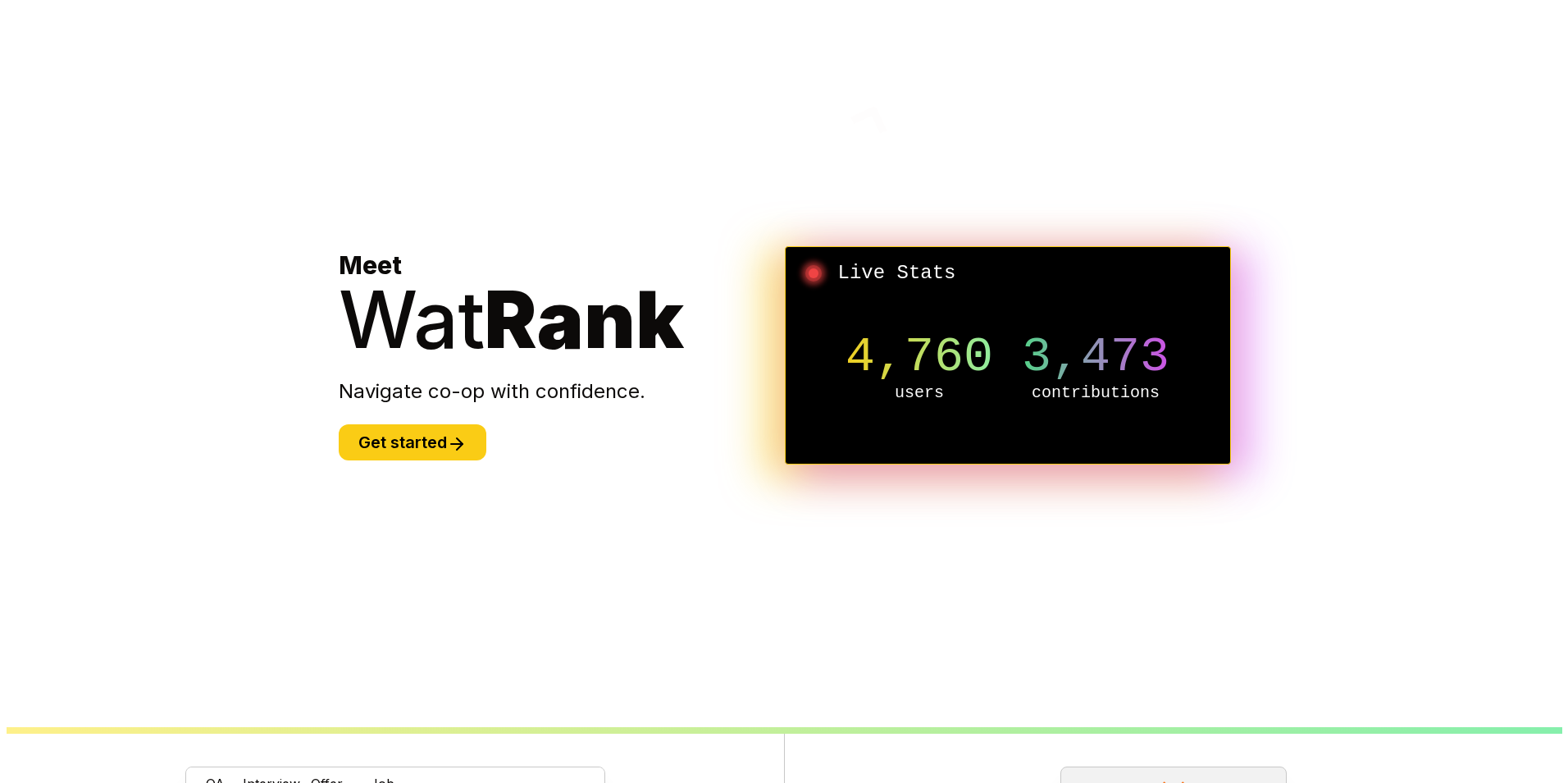
scroll to position [0, 0]
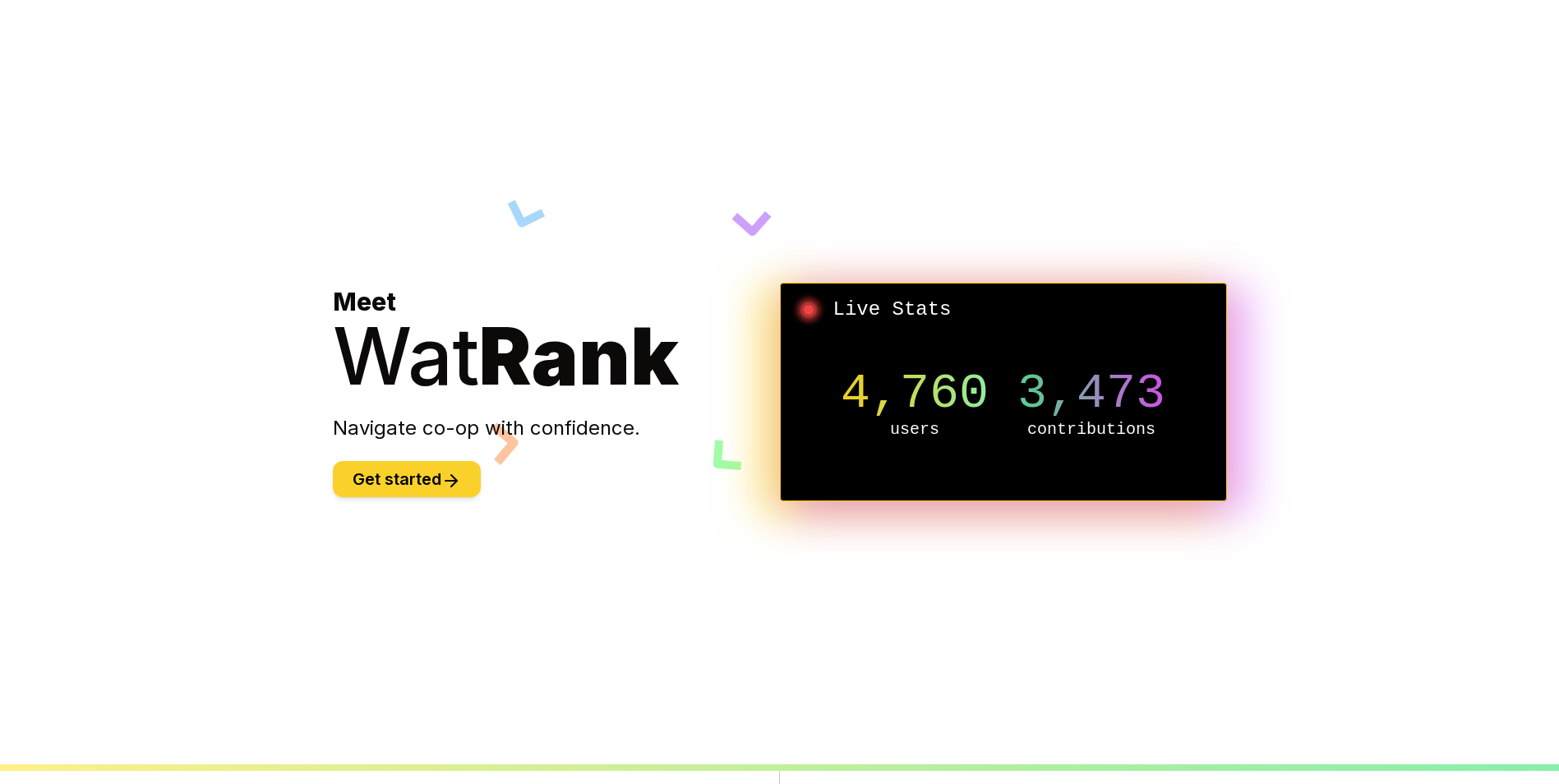
click at [405, 486] on button "Get started" at bounding box center [406, 479] width 148 height 36
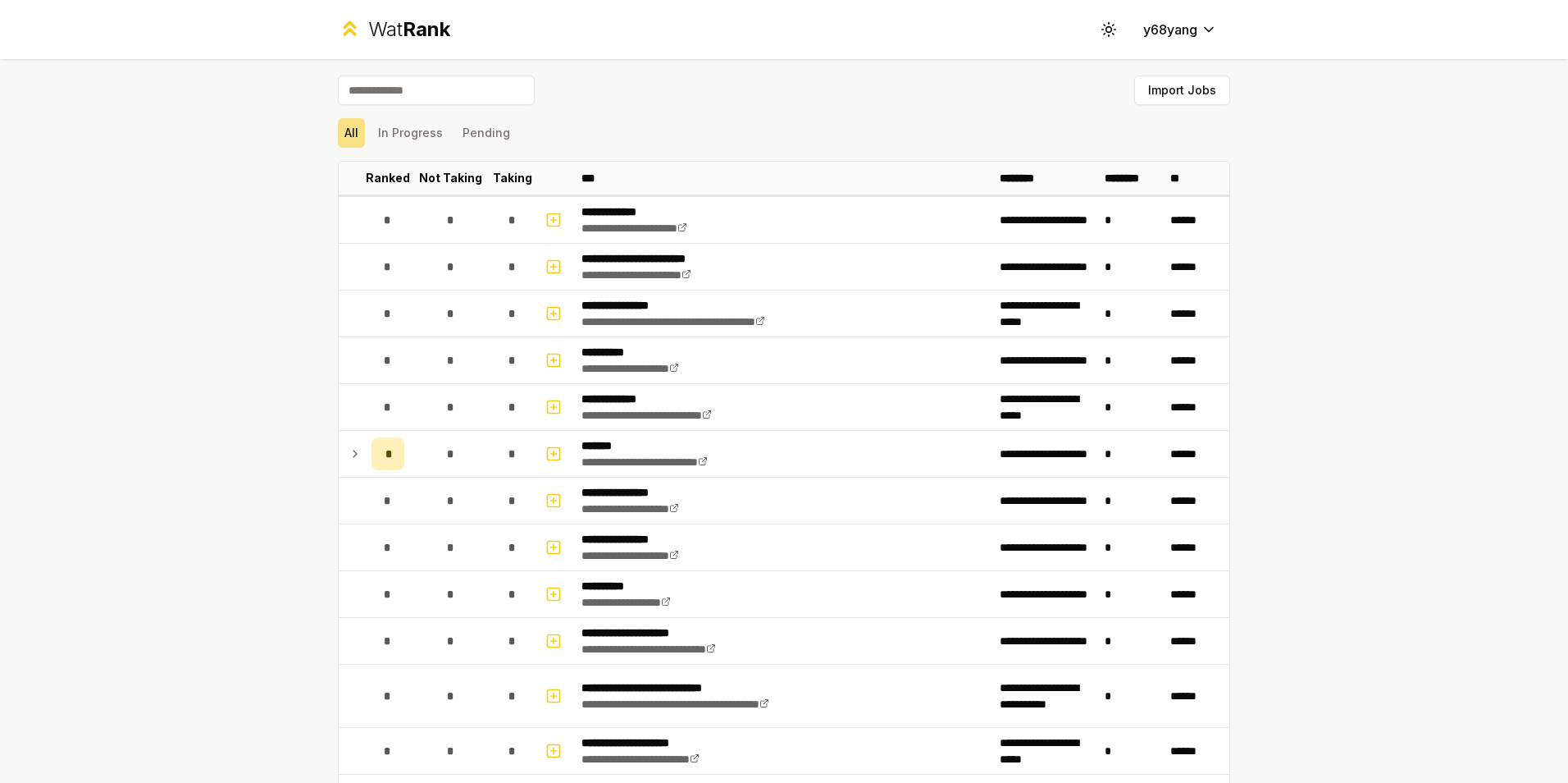
click at [1482, 301] on div "**********" at bounding box center [784, 392] width 1568 height 783
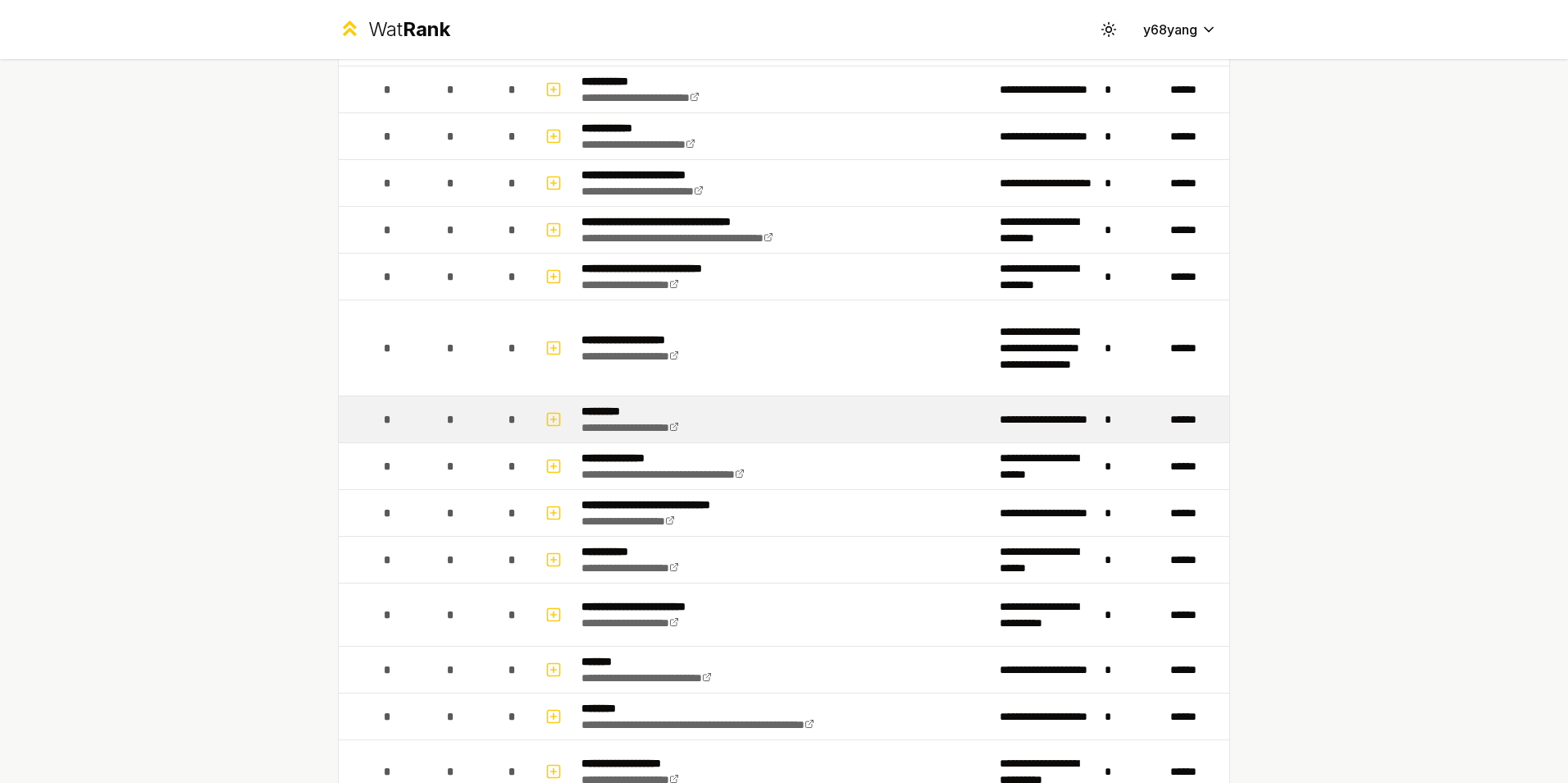
scroll to position [958, 0]
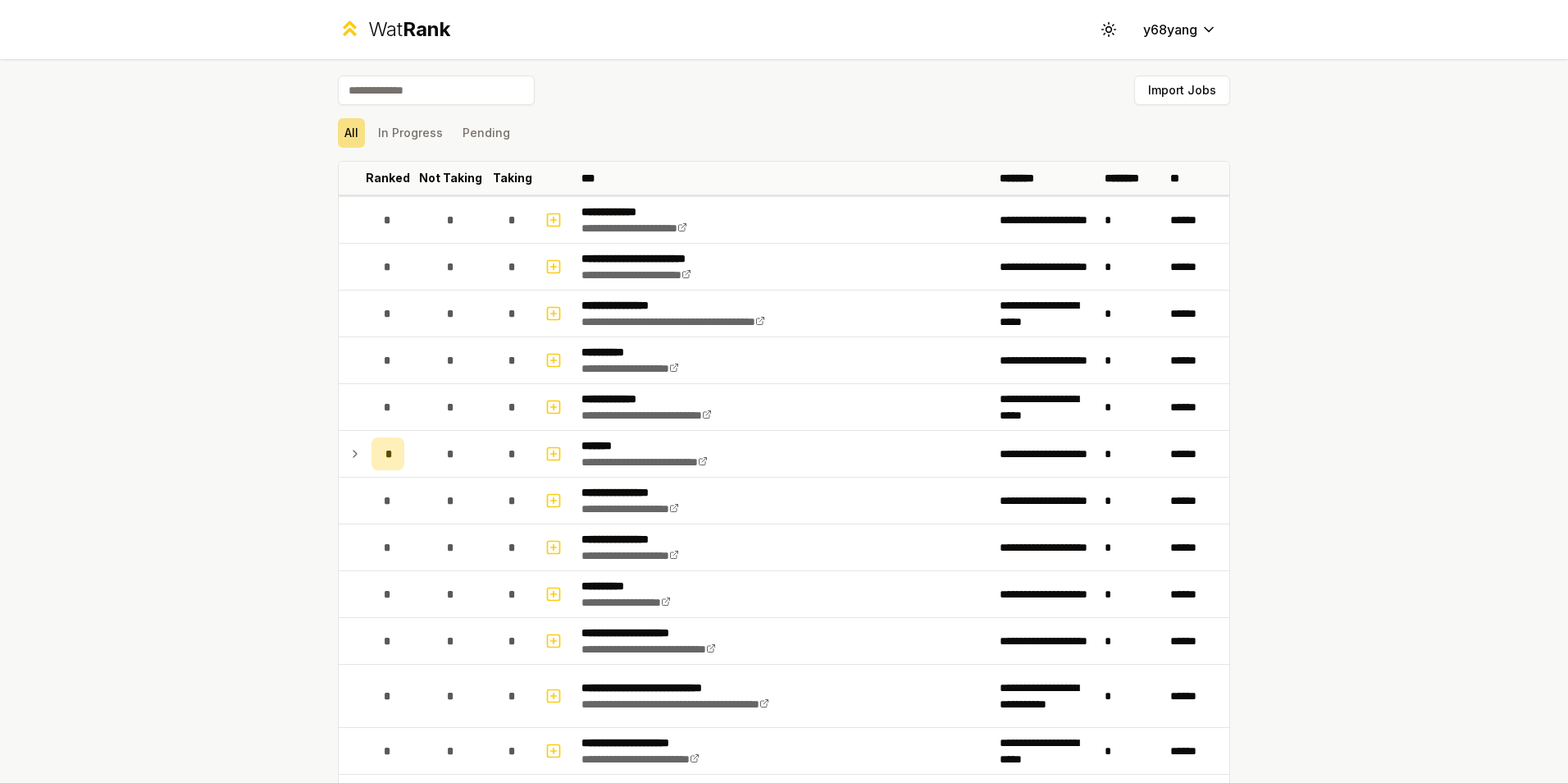
drag, startPoint x: 0, startPoint y: 0, endPoint x: 1396, endPoint y: 438, distance: 1463.1
click at [1396, 438] on div "**********" at bounding box center [784, 392] width 1568 height 783
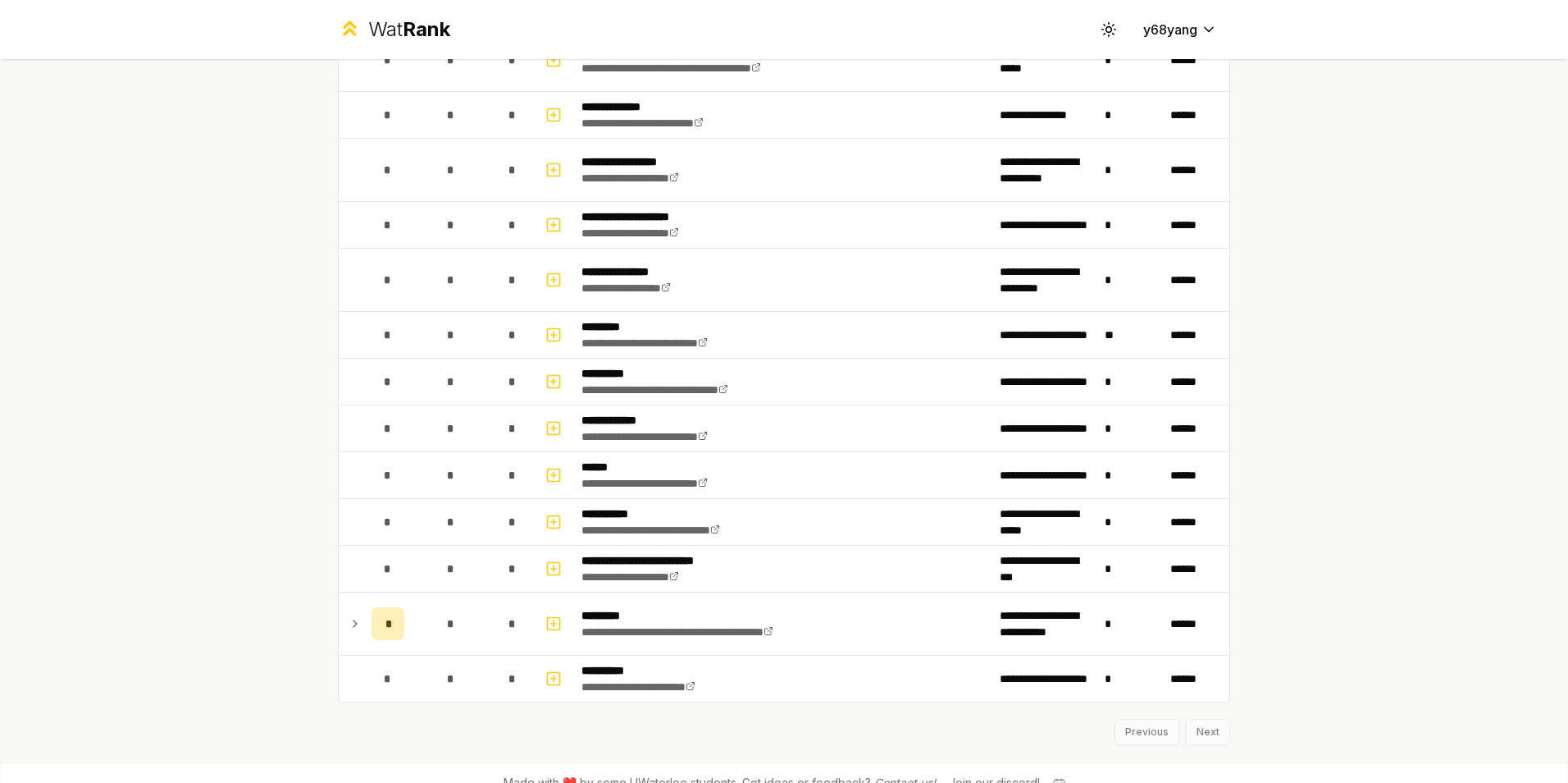
scroll to position [2755, 0]
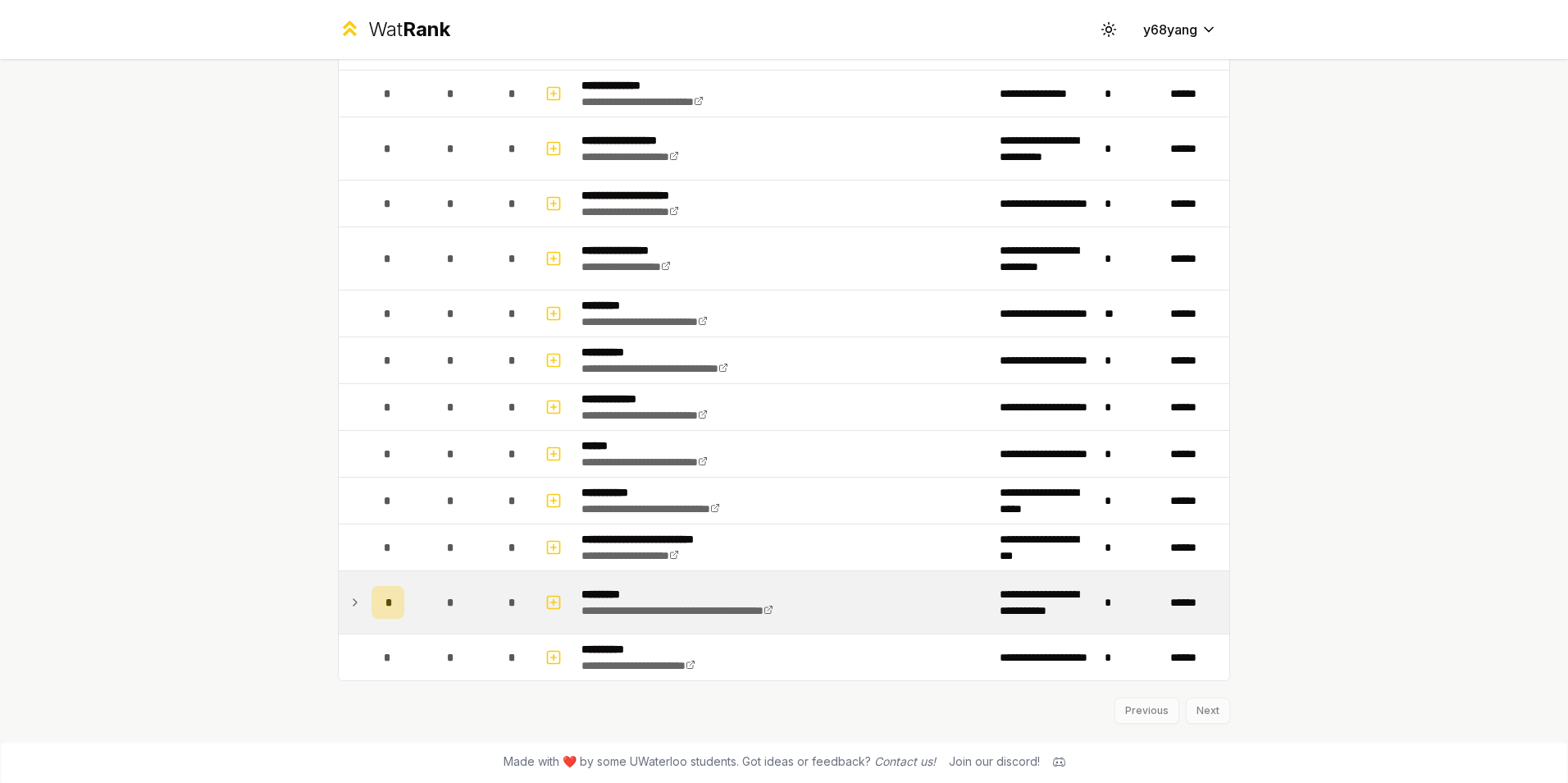
click at [378, 606] on div "*" at bounding box center [387, 601] width 33 height 33
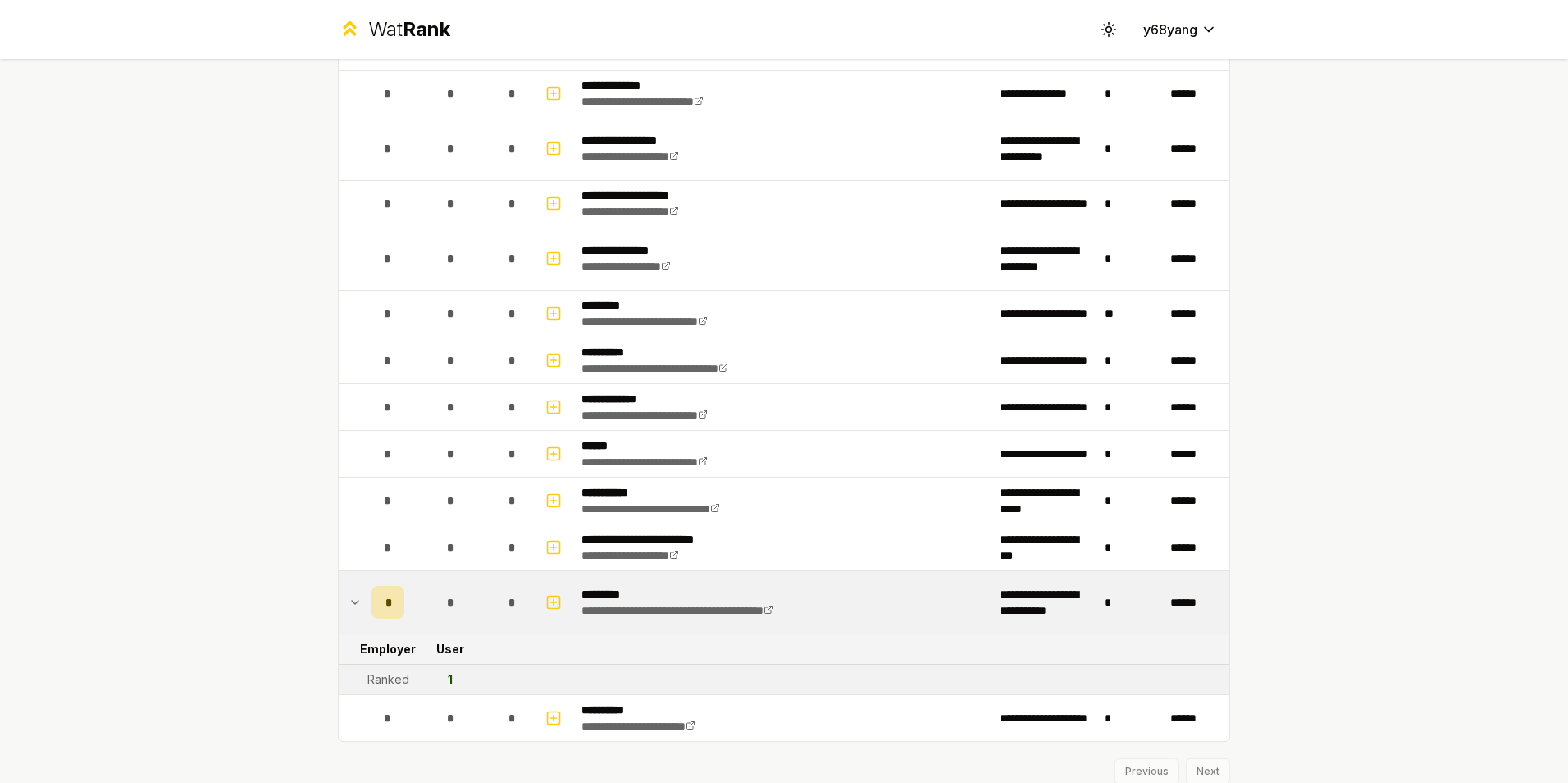
click at [378, 606] on div "*" at bounding box center [387, 601] width 33 height 33
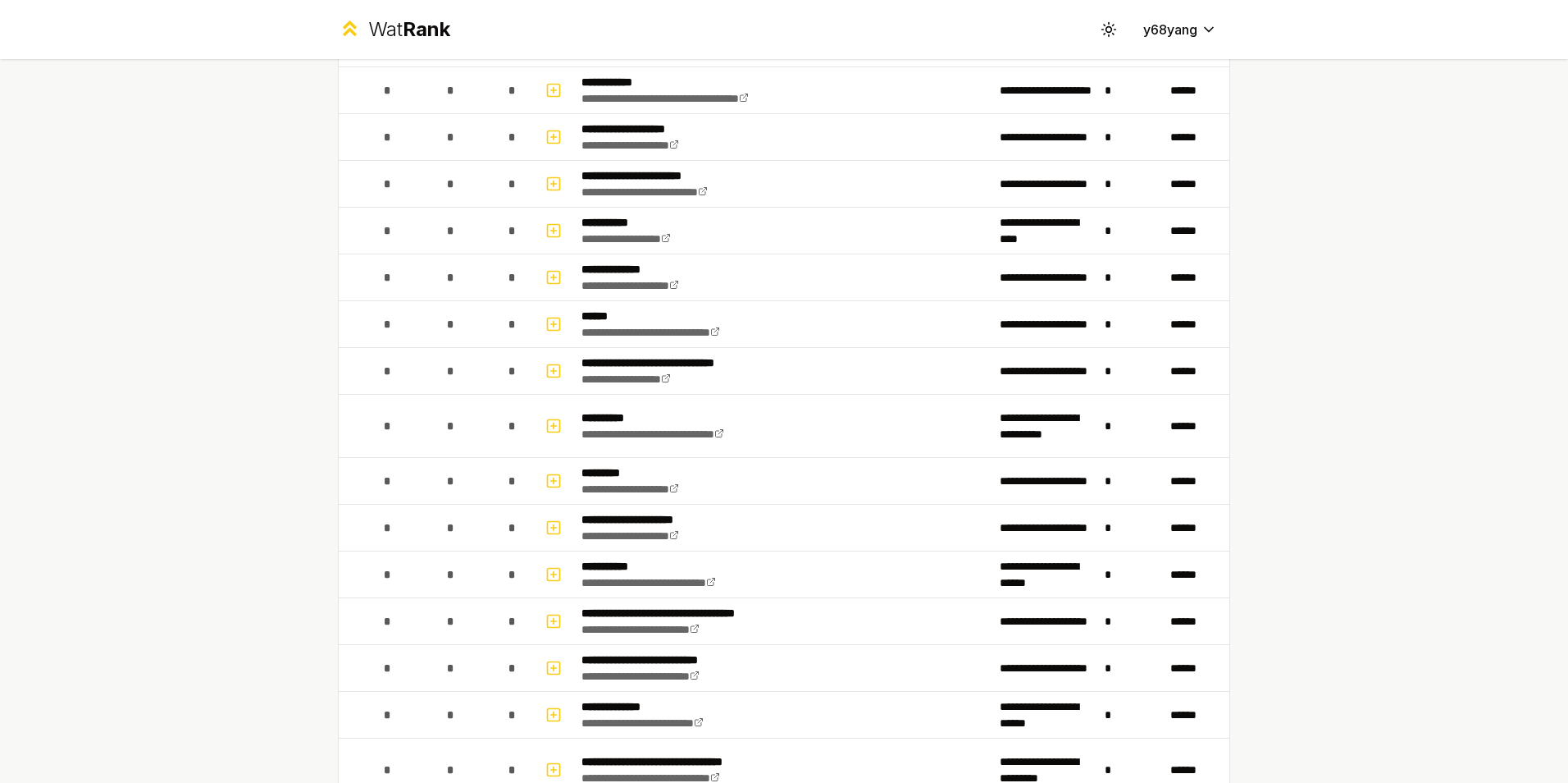
scroll to position [1797, 0]
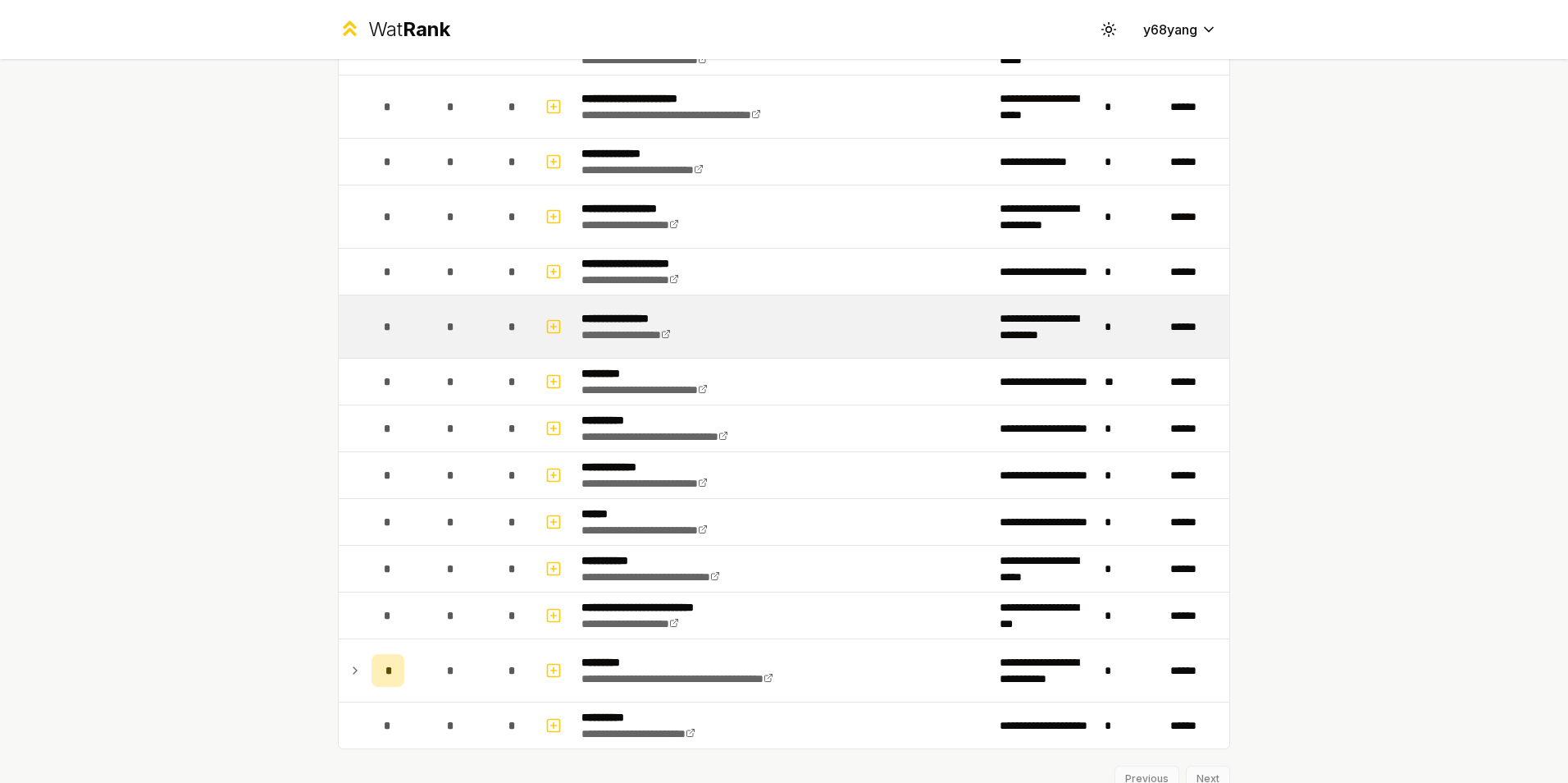
scroll to position [2734, 0]
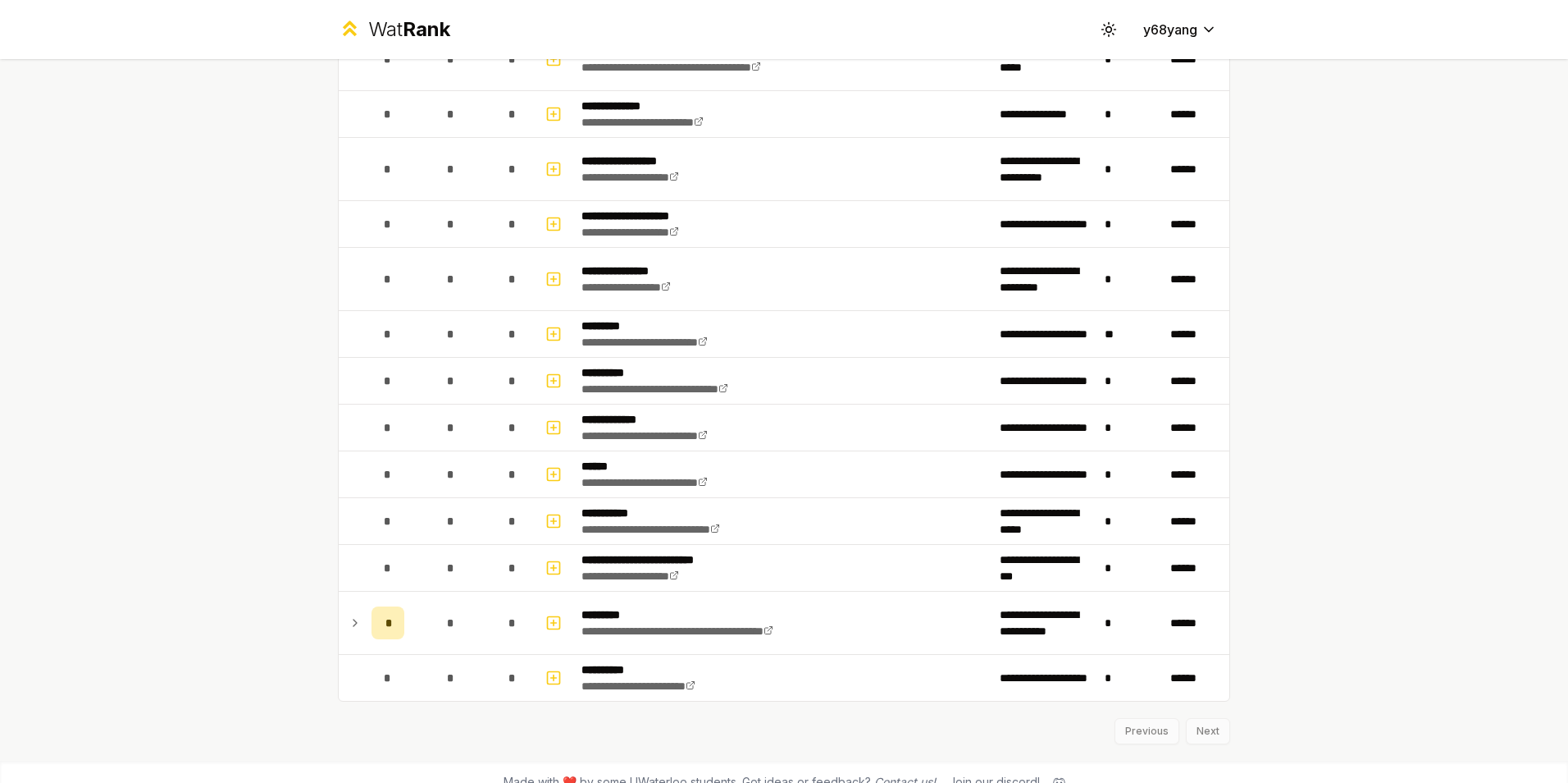
click at [1537, 444] on div "**********" at bounding box center [784, 392] width 1568 height 783
